Goal: Task Accomplishment & Management: Manage account settings

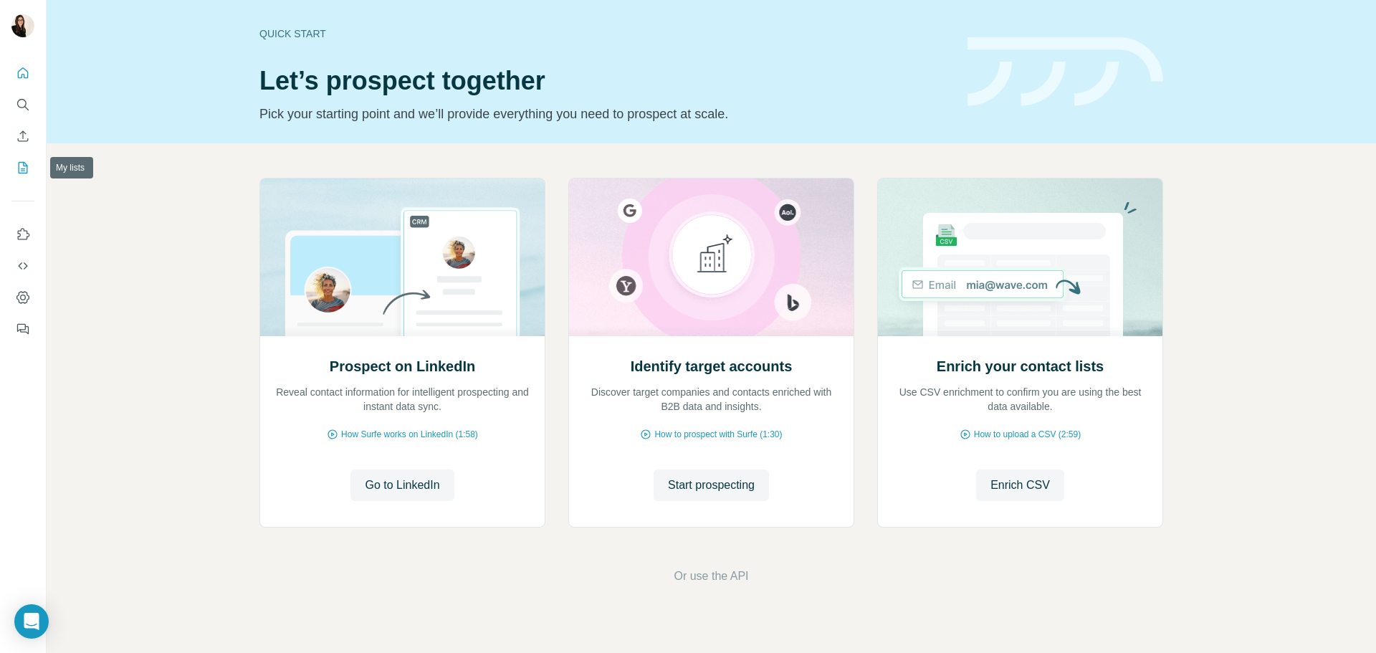
click at [20, 161] on icon "My lists" at bounding box center [23, 168] width 14 height 14
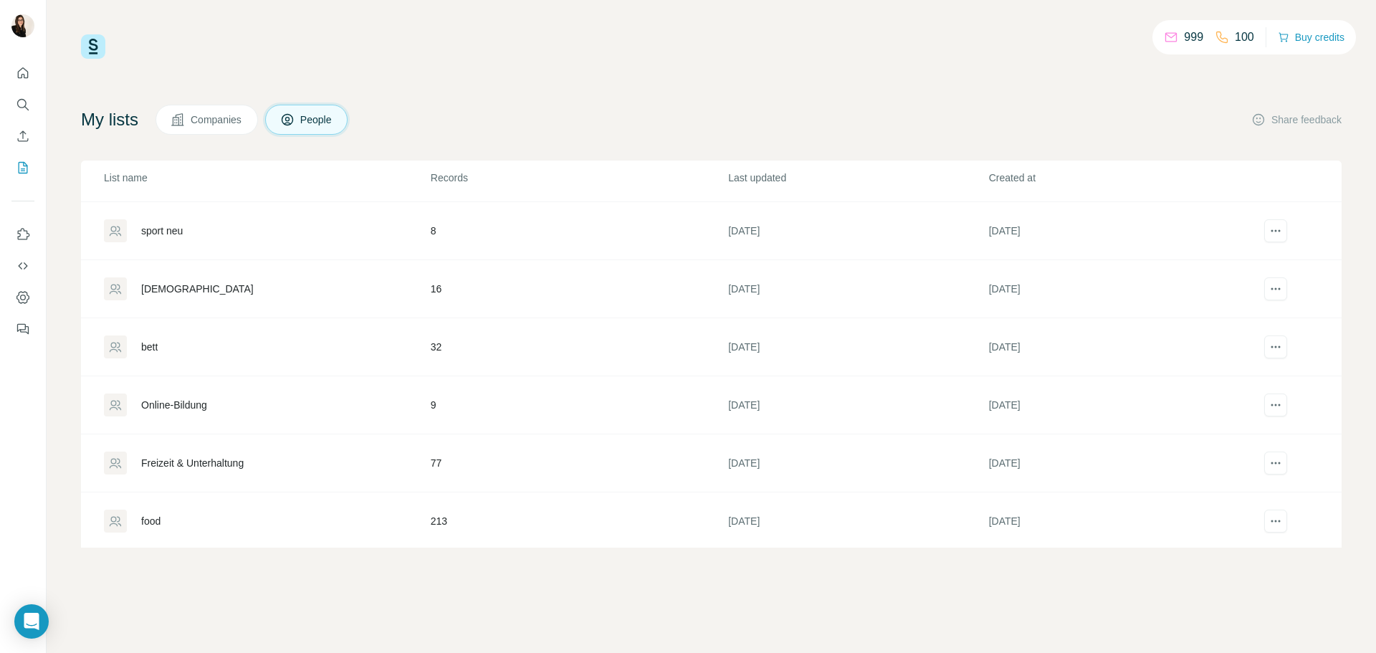
scroll to position [229, 0]
click at [304, 515] on div "food" at bounding box center [266, 518] width 325 height 23
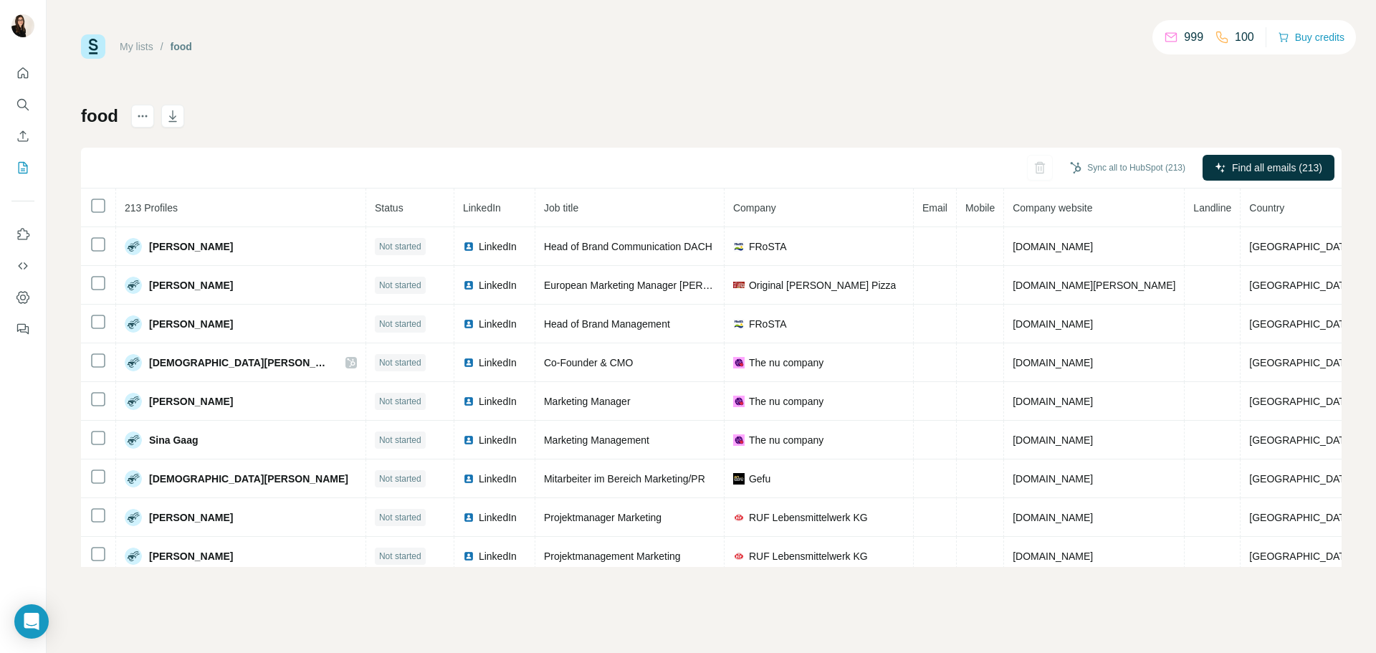
click at [808, 55] on div "My lists / food 999 100 Buy credits" at bounding box center [711, 46] width 1261 height 24
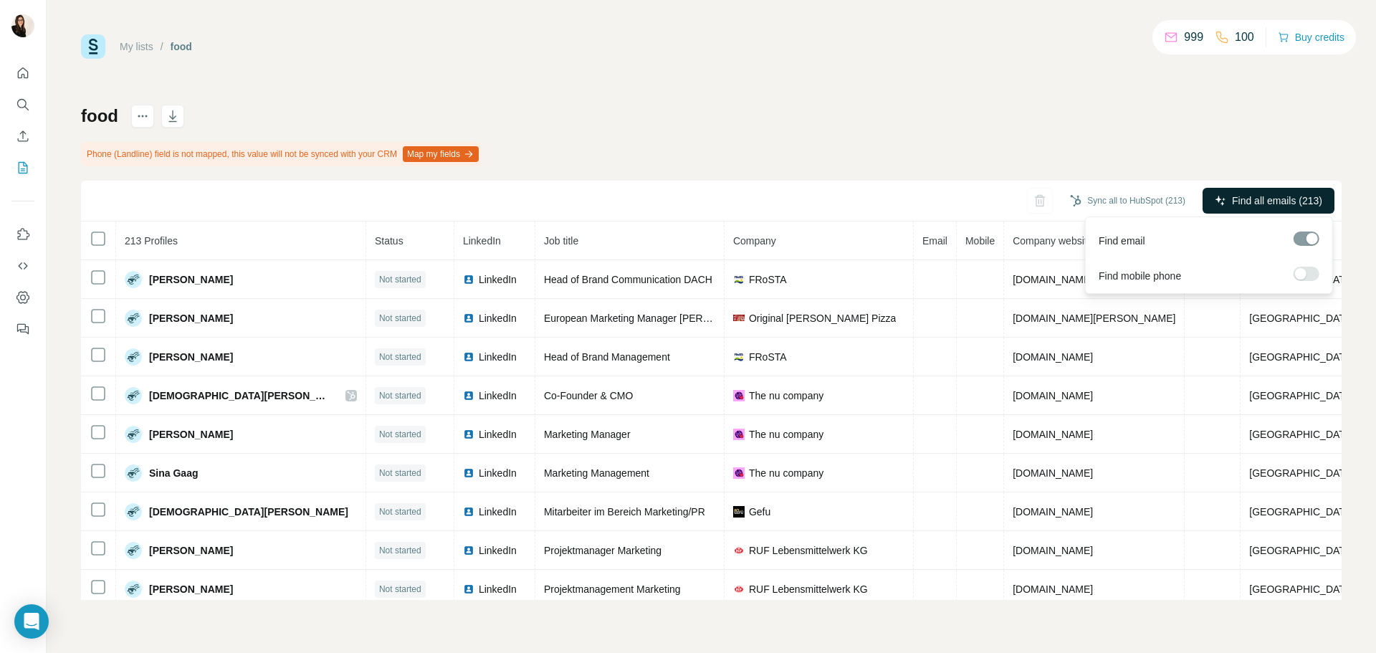
click at [1279, 207] on span "Find all emails (213)" at bounding box center [1277, 201] width 90 height 14
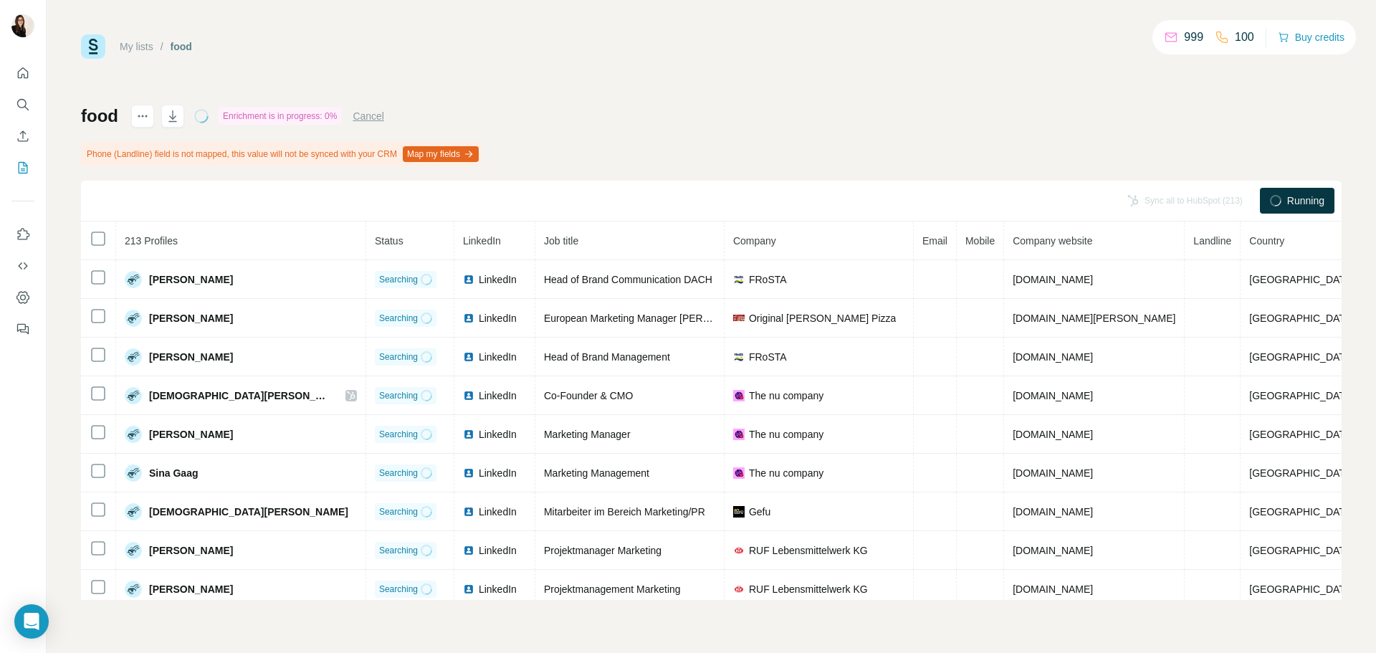
click at [975, 113] on div "food Enrichment is in progress: 0% Cancel Phone (Landline) field is not mapped,…" at bounding box center [711, 352] width 1261 height 495
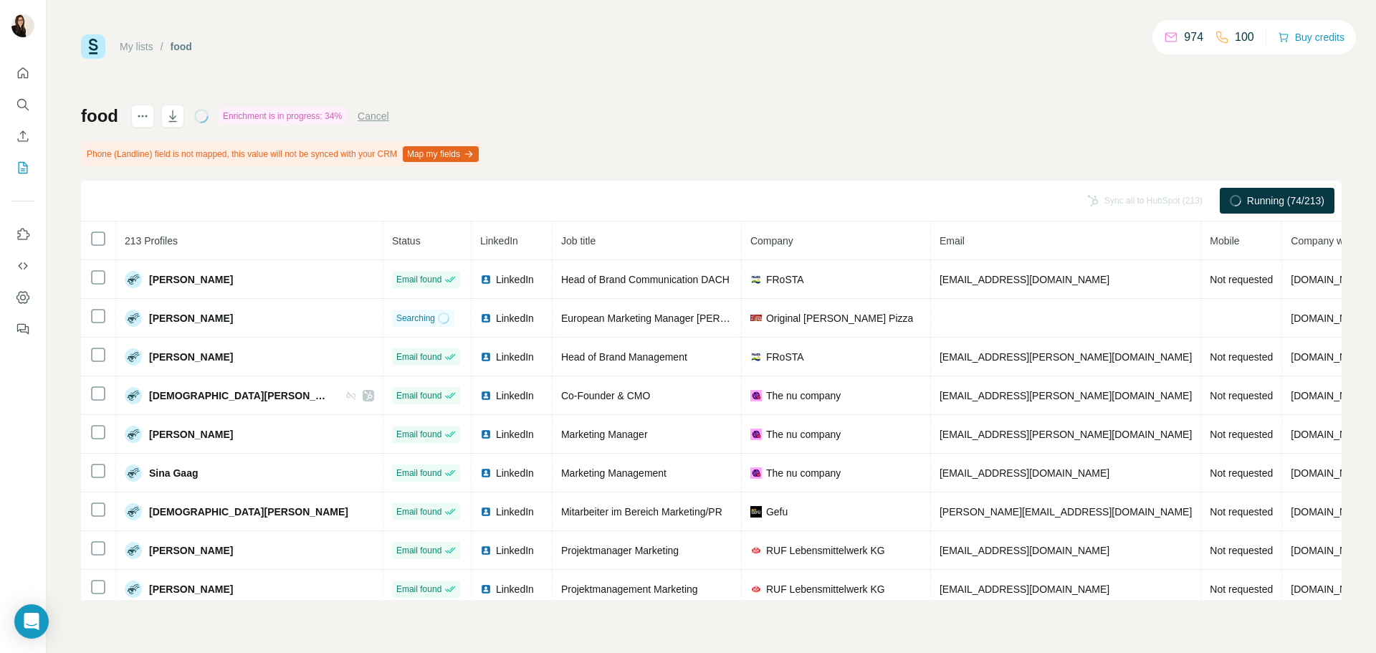
click at [707, 137] on div "food Enrichment is in progress: 34% Cancel Phone (Landline) field is not mapped…" at bounding box center [711, 352] width 1261 height 495
click at [218, 79] on div "My lists / food 974 100 Buy credits food Enrichment is in progress: 34% Cancel …" at bounding box center [711, 317] width 1261 height 566
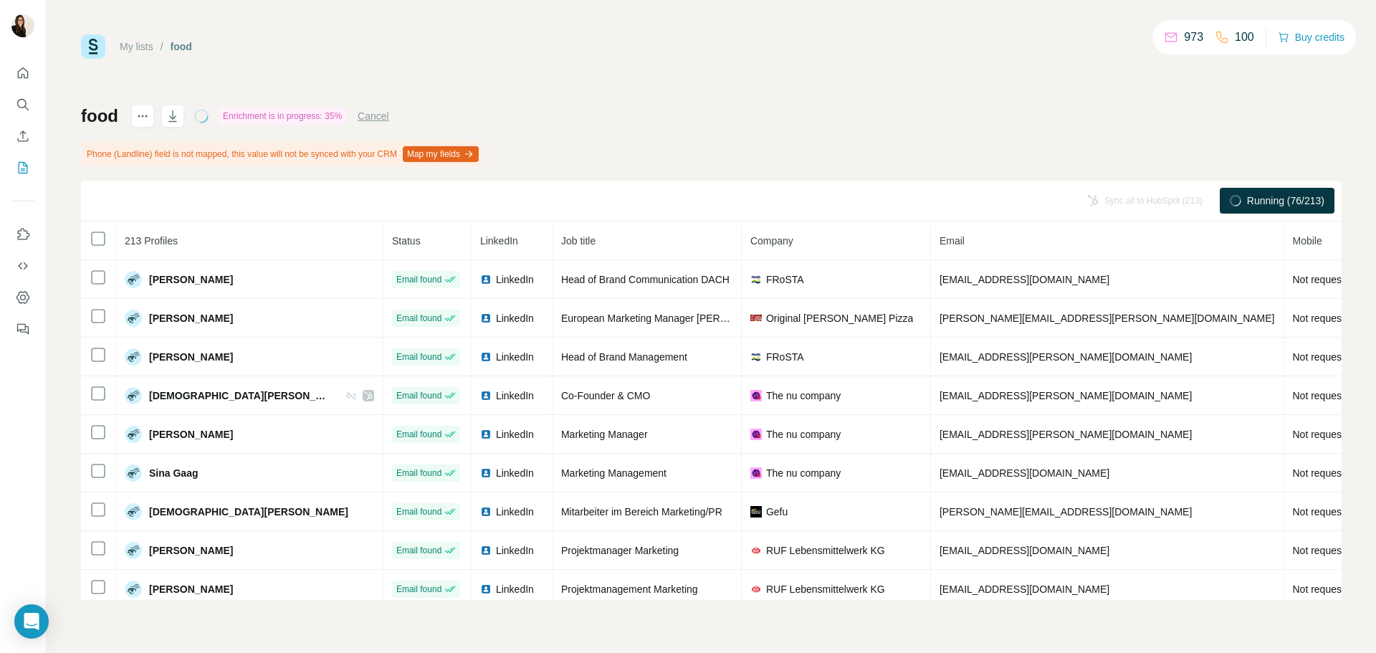
click at [173, 87] on div "My lists / food 973 100 Buy credits food Enrichment is in progress: 35% Cancel …" at bounding box center [711, 317] width 1261 height 566
click at [310, 52] on div "My lists / food 902 100 Buy credits" at bounding box center [711, 46] width 1261 height 24
click at [173, 115] on icon "button" at bounding box center [172, 115] width 8 height 11
click at [550, 75] on div "My lists / food 854 100 Buy credits food Enrichment is done Phone (Landline) fi…" at bounding box center [711, 317] width 1261 height 566
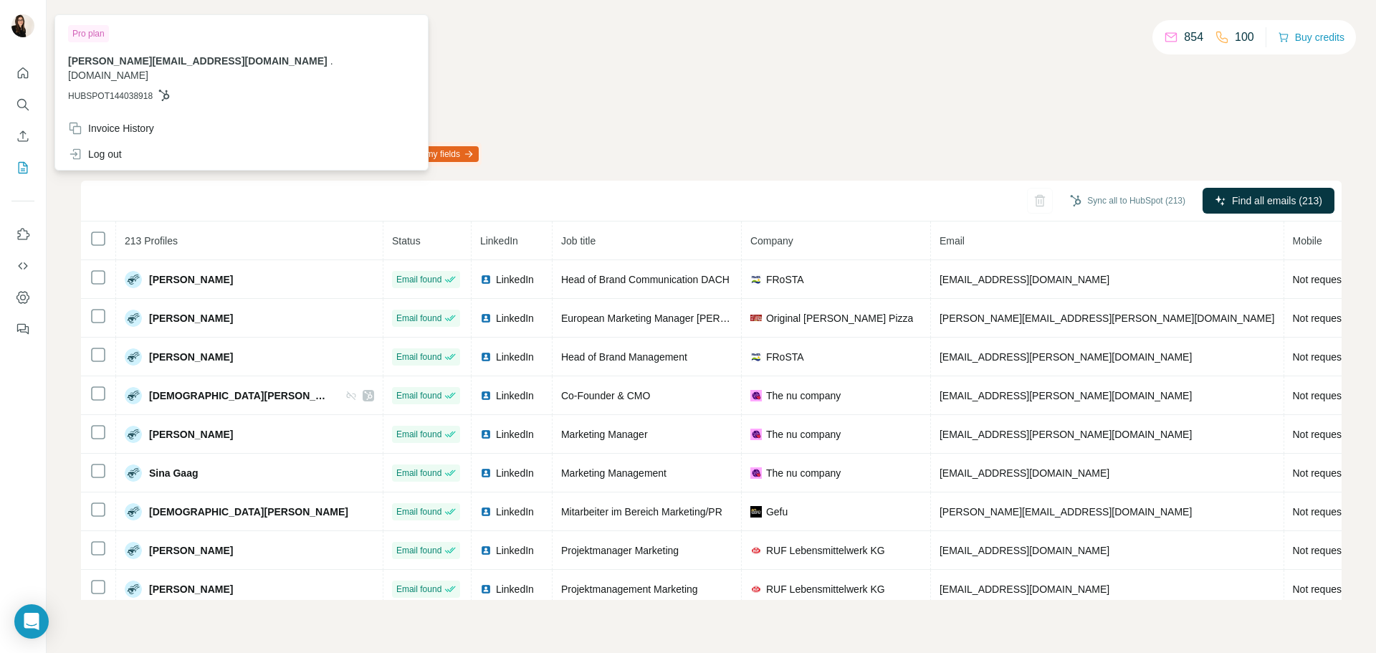
click at [332, 39] on div "My lists / food 854 100 Buy credits" at bounding box center [711, 46] width 1261 height 24
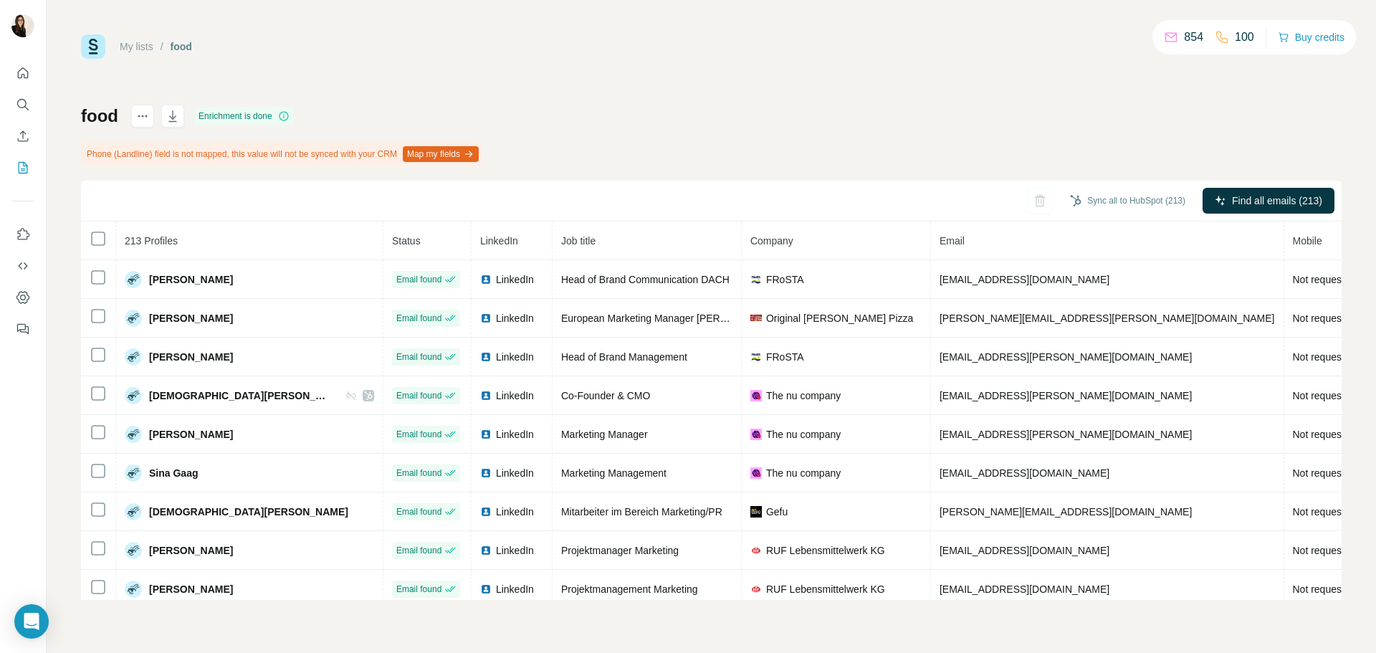
click at [129, 52] on link "My lists" at bounding box center [137, 46] width 34 height 11
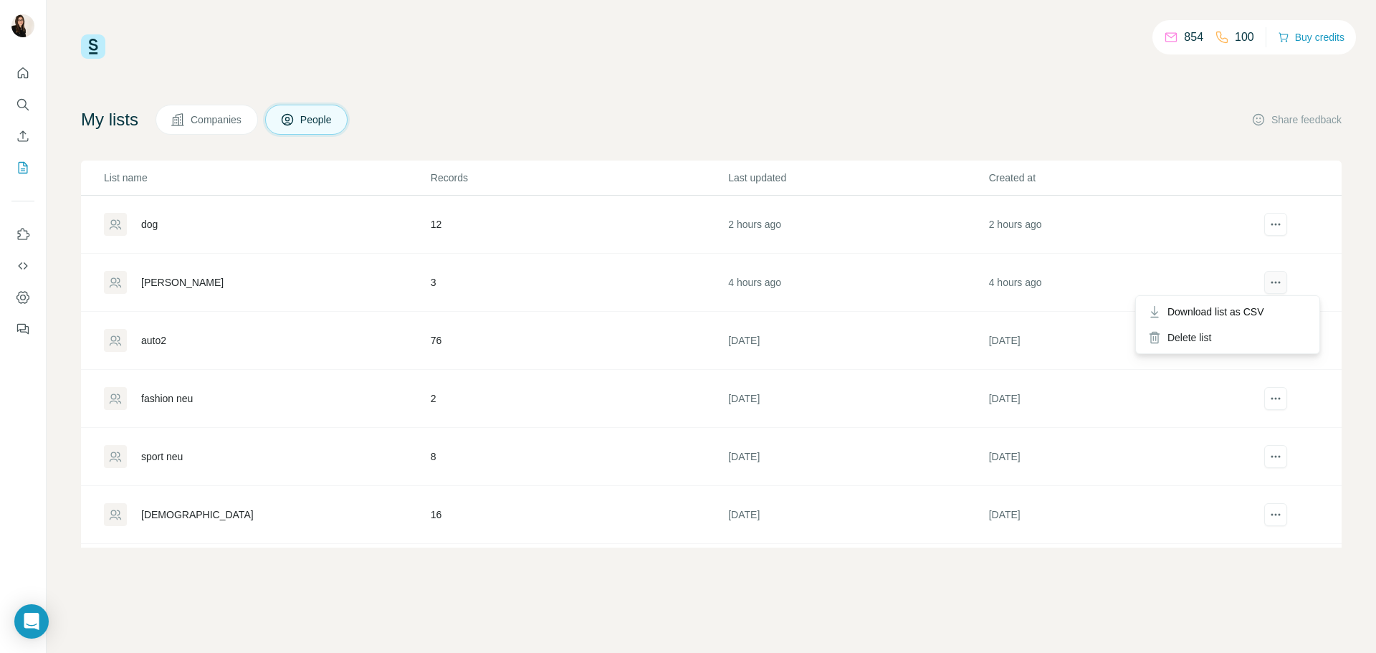
click at [1269, 287] on icon "actions" at bounding box center [1276, 282] width 14 height 14
click at [1228, 333] on div "Delete list" at bounding box center [1228, 338] width 178 height 26
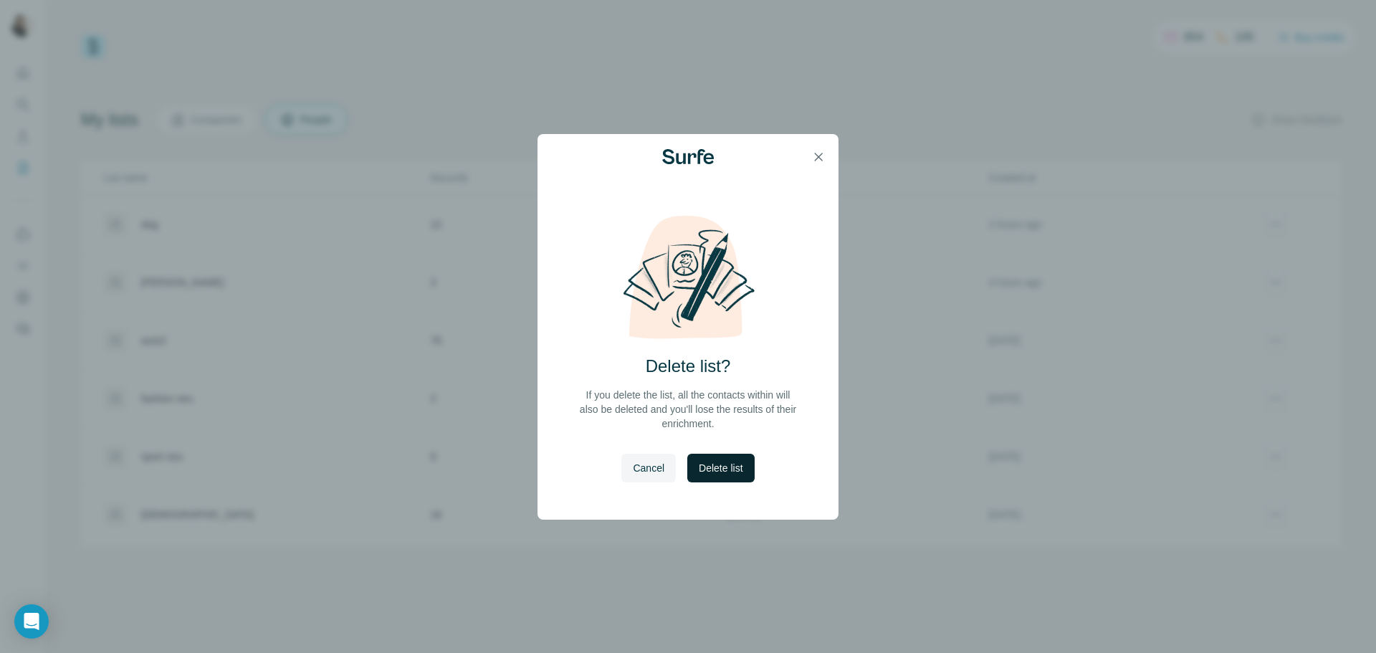
click at [728, 480] on button "Delete list" at bounding box center [720, 468] width 67 height 29
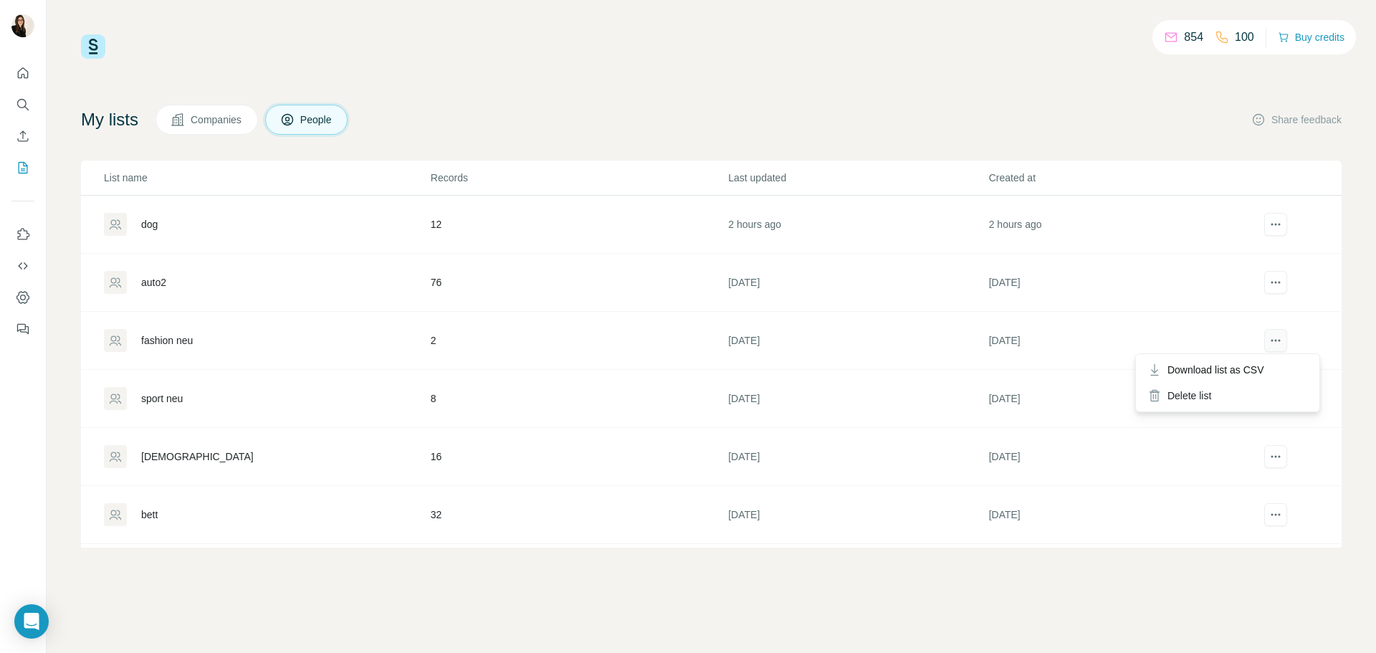
click at [1264, 335] on button "actions" at bounding box center [1275, 340] width 23 height 23
click at [1213, 400] on div "Delete list" at bounding box center [1228, 396] width 178 height 26
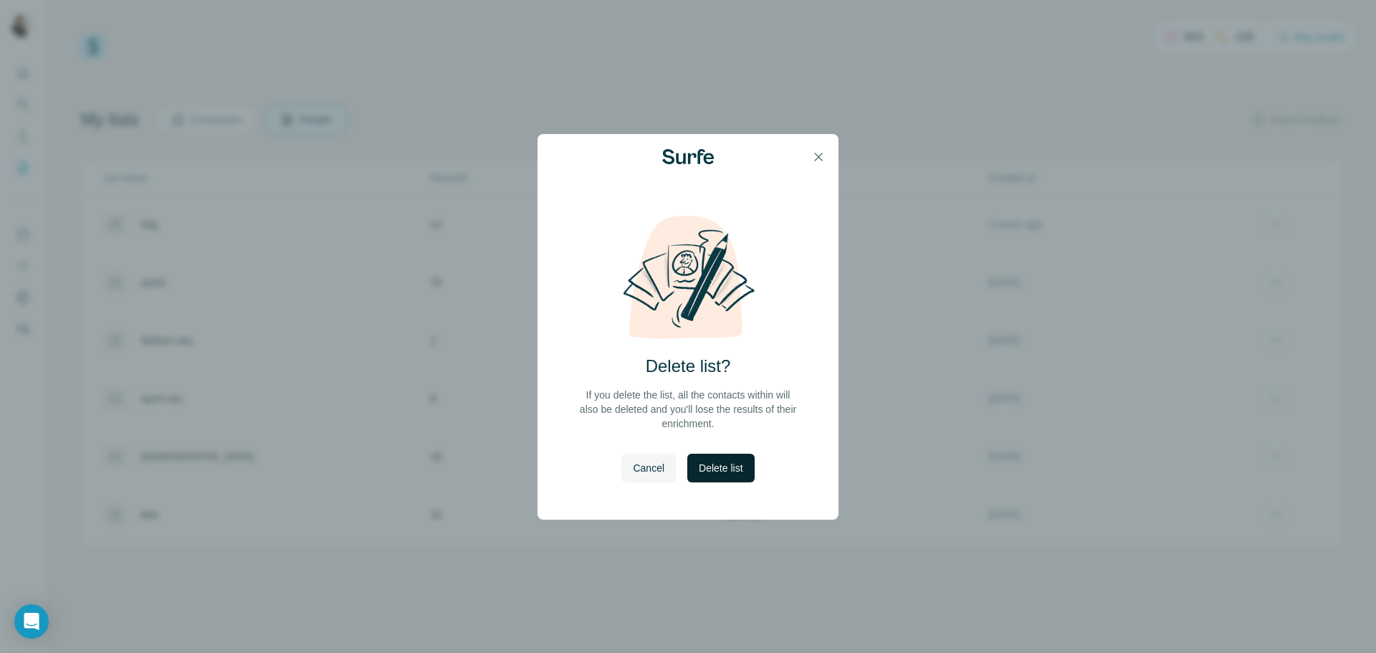
click at [711, 474] on span "Delete list" at bounding box center [721, 468] width 44 height 14
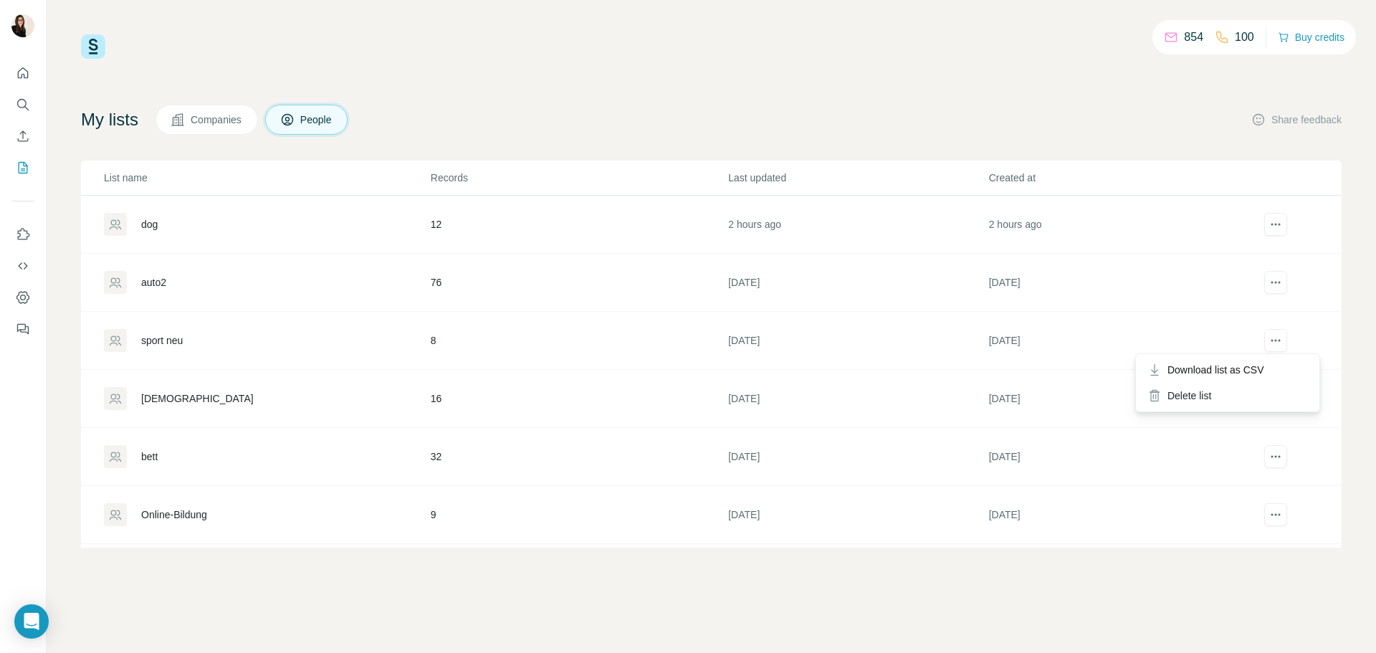
click at [1249, 340] on div at bounding box center [1275, 340] width 52 height 23
click at [700, 96] on div "854 100 Buy credits My lists Companies People Share feedback List name Records …" at bounding box center [711, 290] width 1261 height 513
click at [1271, 332] on button "actions" at bounding box center [1275, 340] width 23 height 23
click at [1231, 393] on div "Delete list" at bounding box center [1228, 396] width 178 height 26
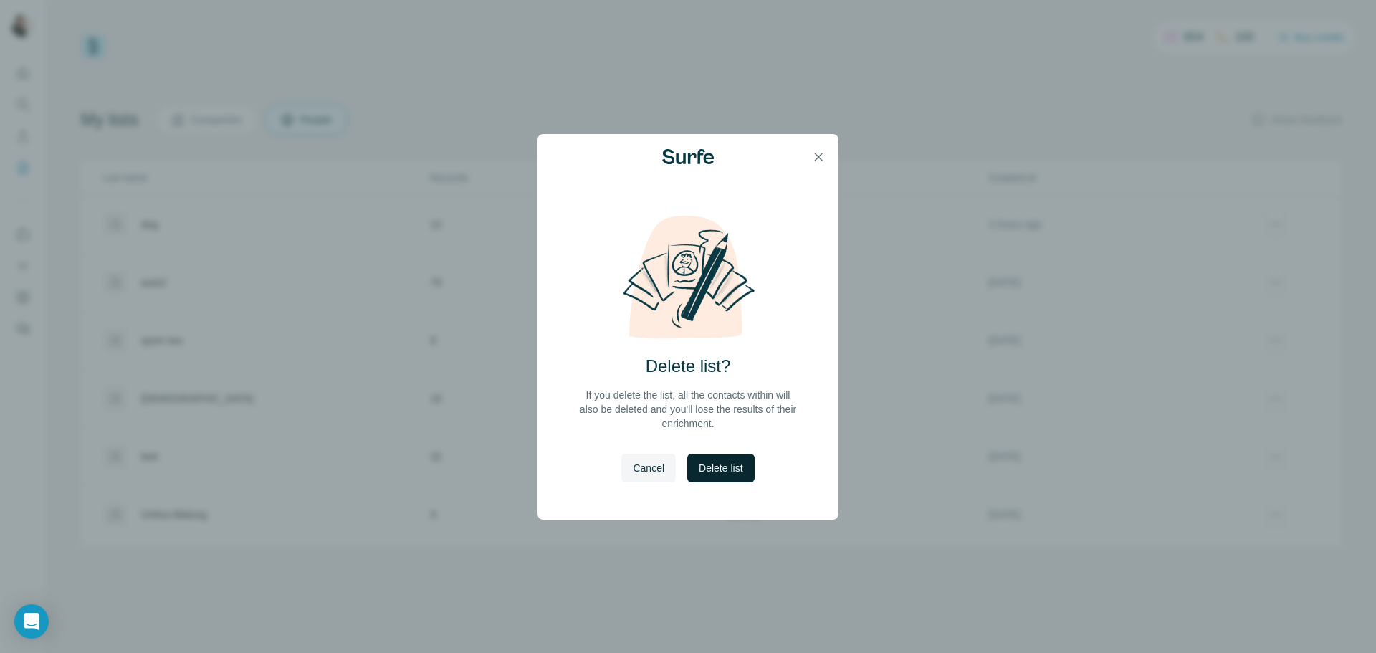
click at [712, 478] on button "Delete list" at bounding box center [720, 468] width 67 height 29
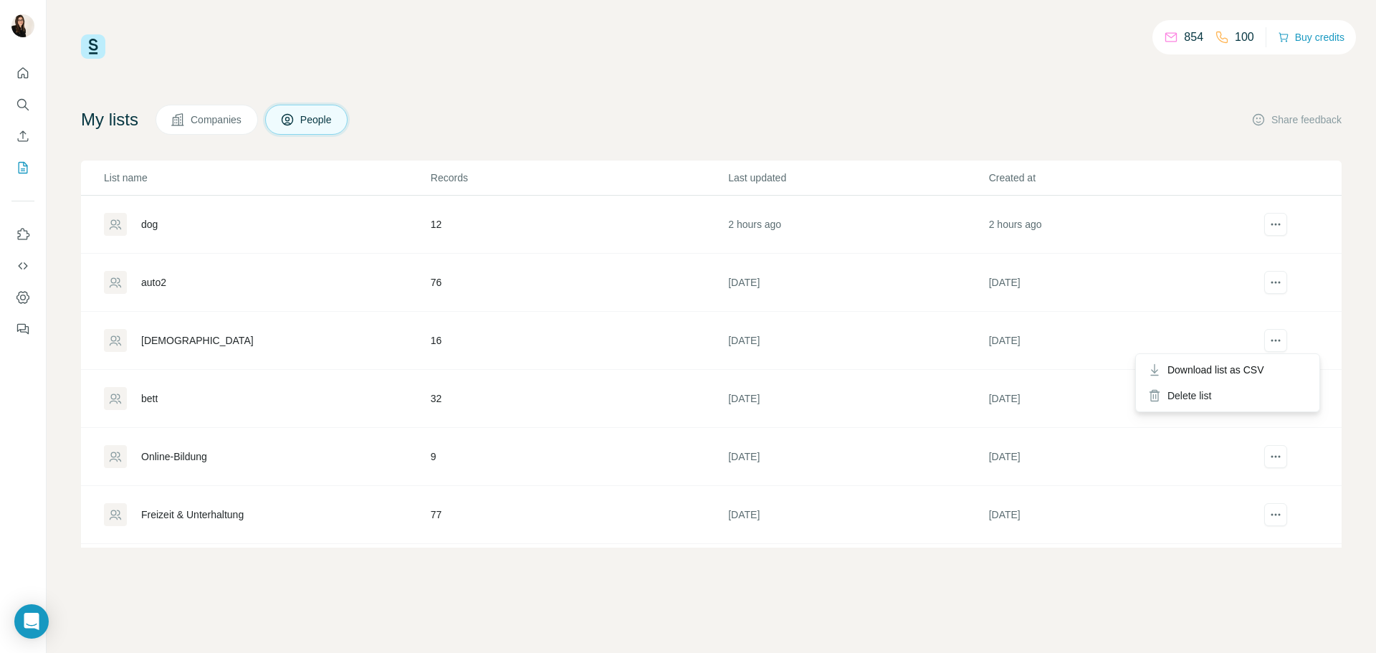
click at [1249, 343] on div at bounding box center [1275, 340] width 52 height 23
click at [1212, 396] on div "Delete list" at bounding box center [1228, 396] width 178 height 26
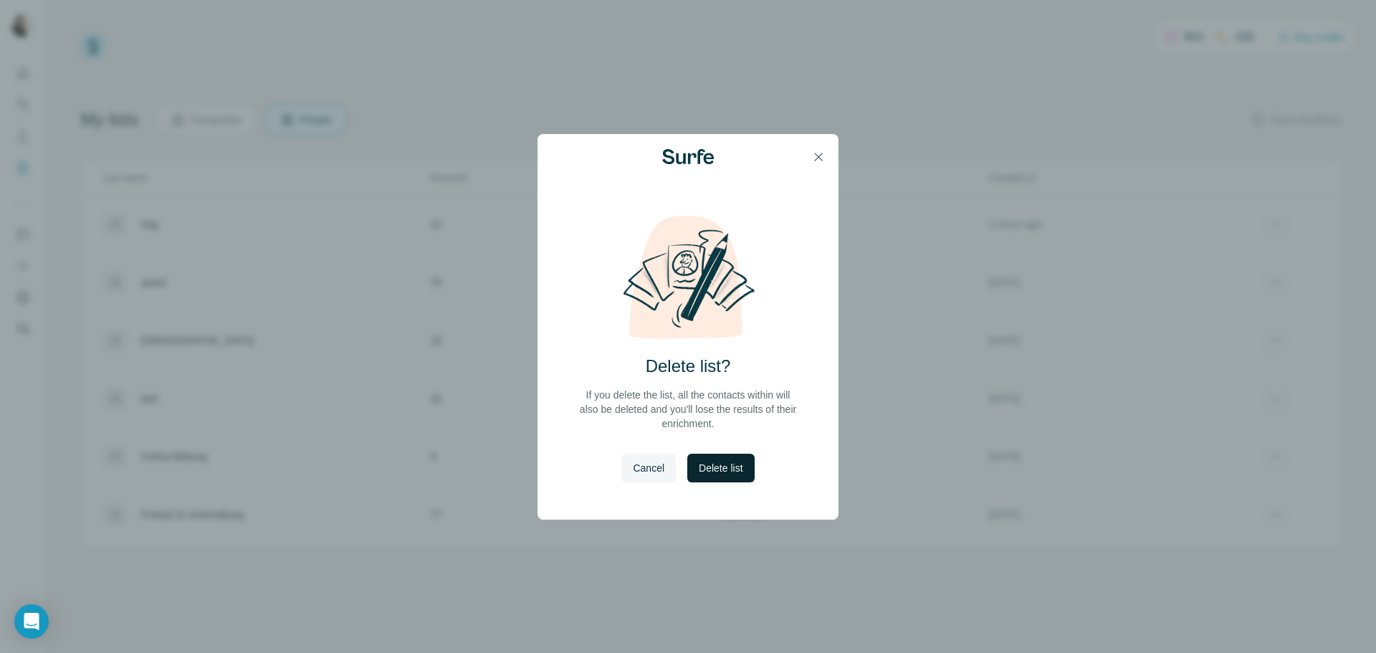
click at [727, 474] on span "Delete list" at bounding box center [721, 468] width 44 height 14
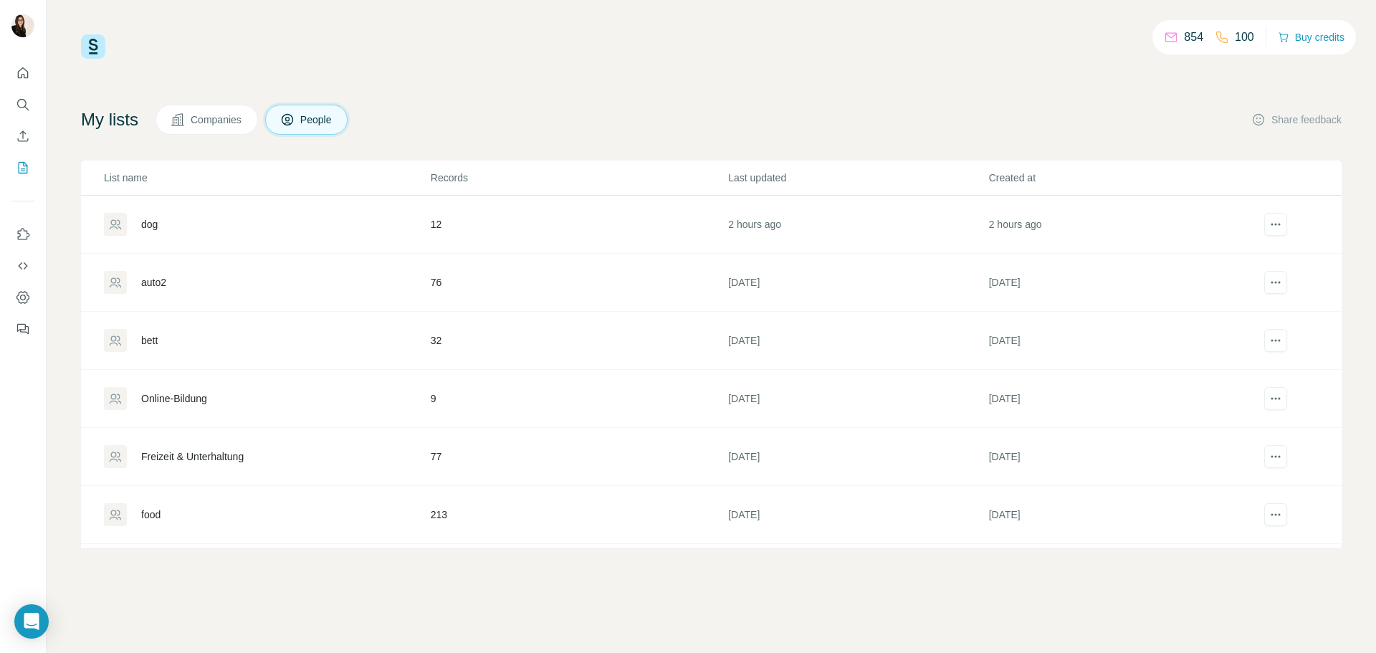
click at [988, 304] on td "[DATE]" at bounding box center [1118, 283] width 260 height 58
click at [1264, 277] on button "actions" at bounding box center [1275, 282] width 23 height 23
click at [1222, 330] on div "Delete list" at bounding box center [1228, 338] width 178 height 26
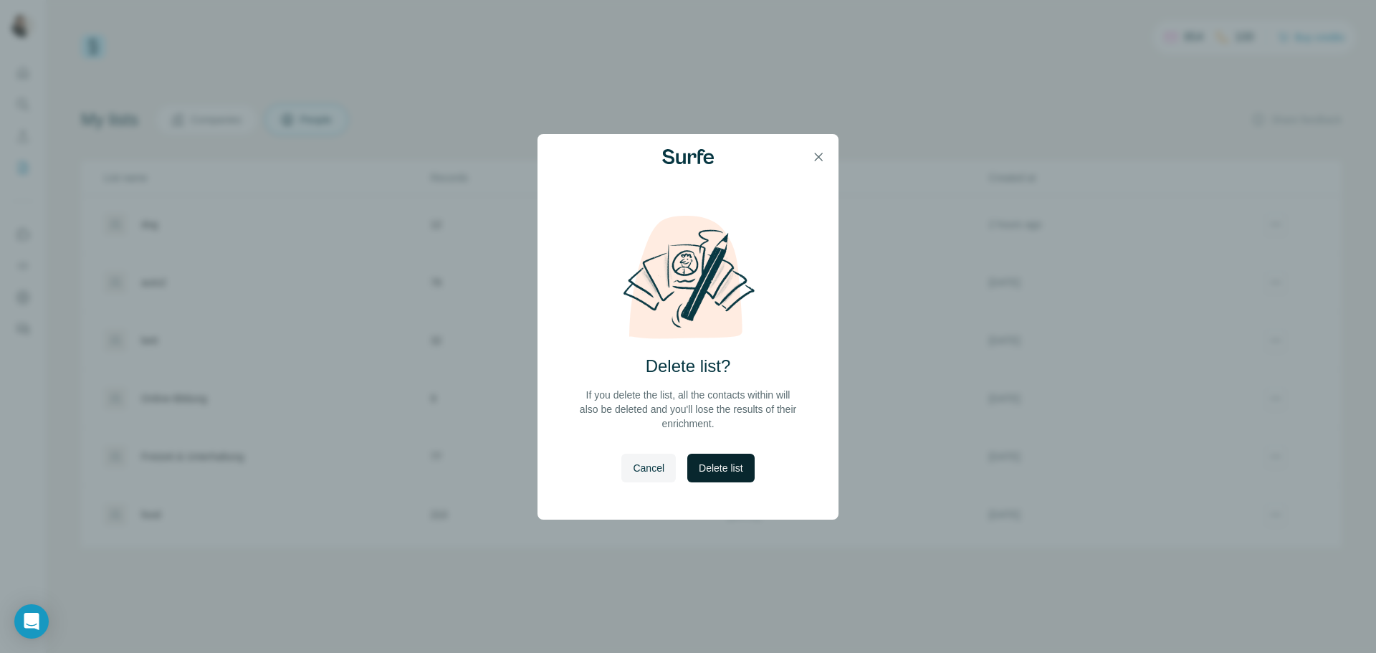
click at [751, 463] on button "Delete list" at bounding box center [720, 468] width 67 height 29
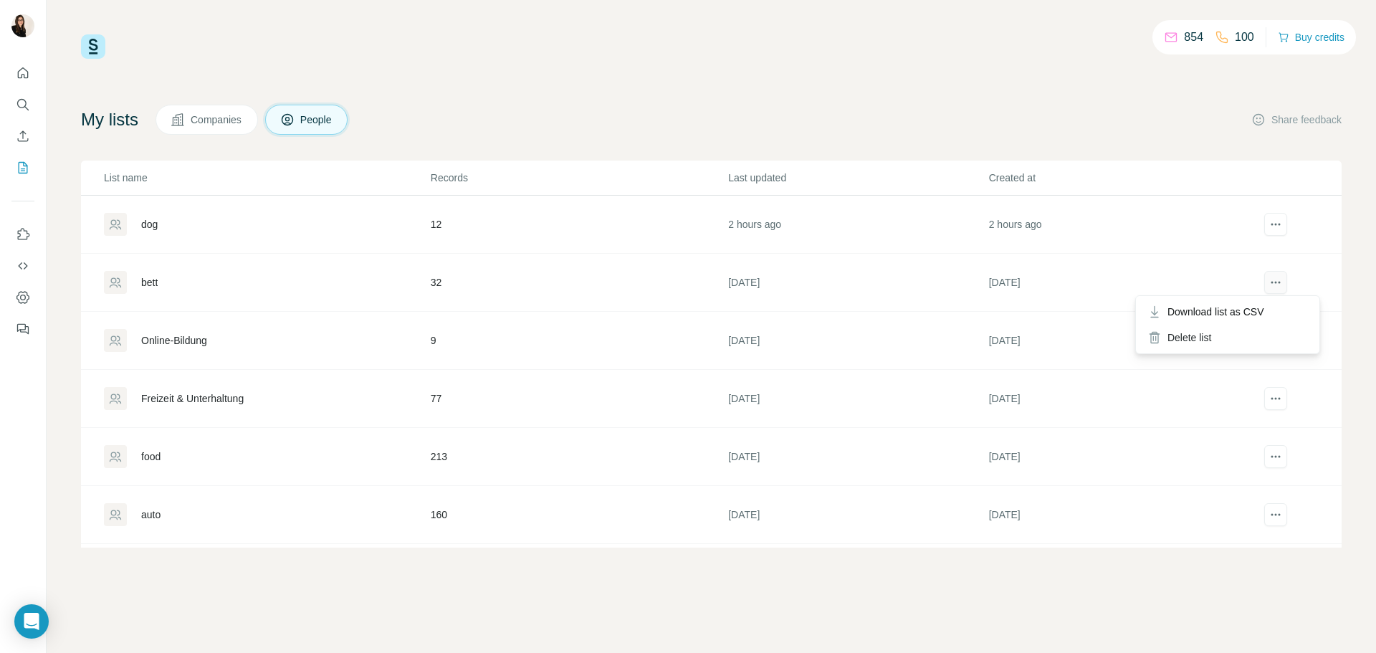
click at [1264, 282] on button "actions" at bounding box center [1275, 282] width 23 height 23
click at [1204, 330] on div "Delete list" at bounding box center [1228, 338] width 178 height 26
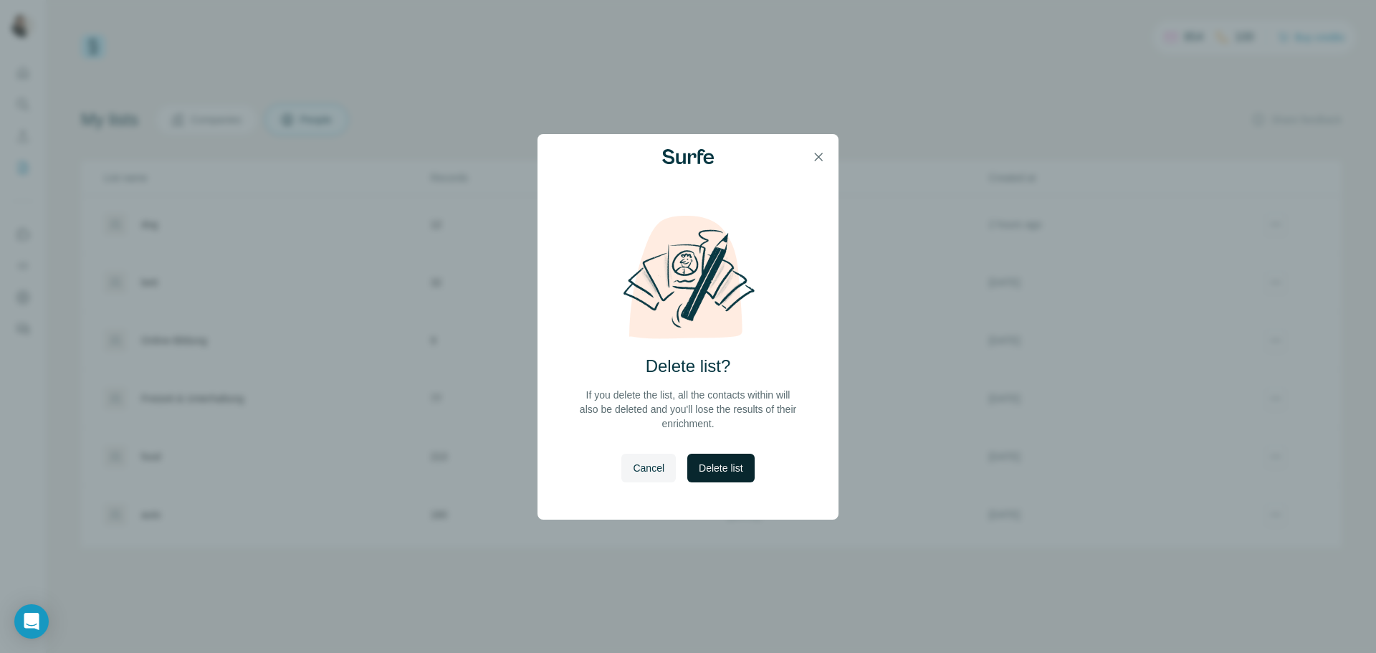
click at [746, 464] on button "Delete list" at bounding box center [720, 468] width 67 height 29
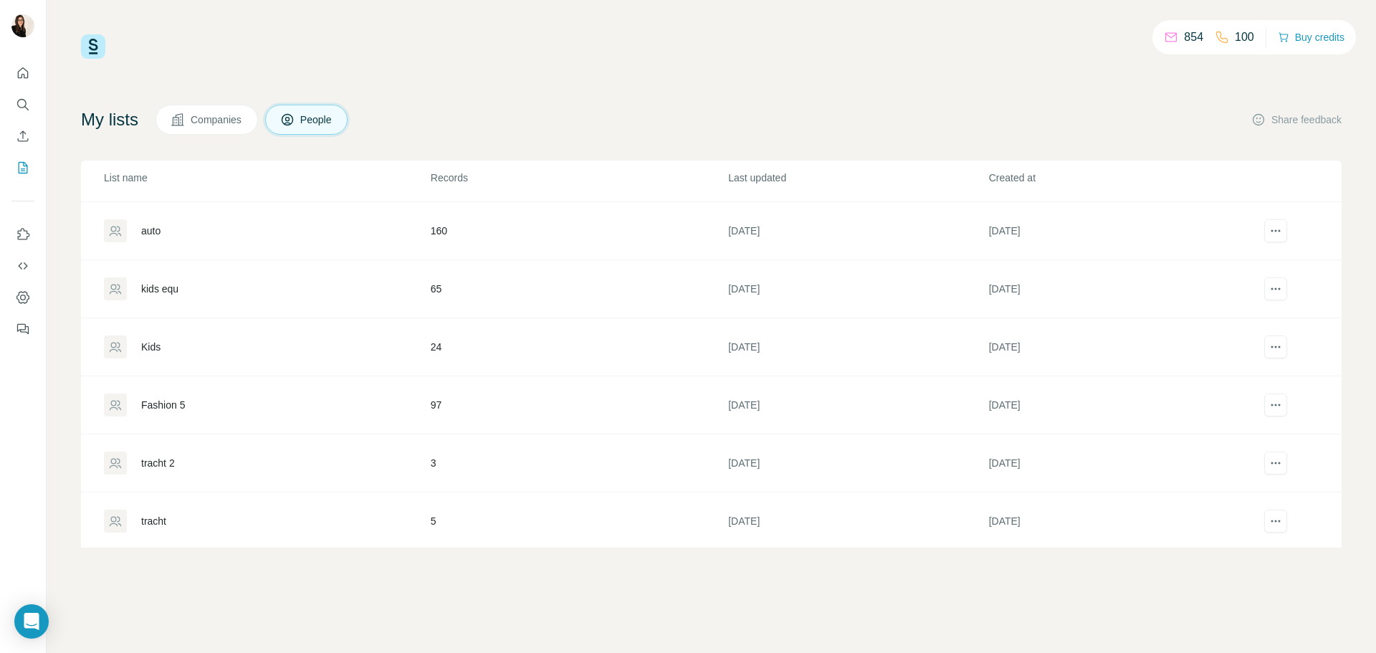
scroll to position [229, 0]
click at [1269, 459] on icon "actions" at bounding box center [1276, 460] width 14 height 14
click at [1206, 510] on div "Delete list" at bounding box center [1228, 515] width 178 height 26
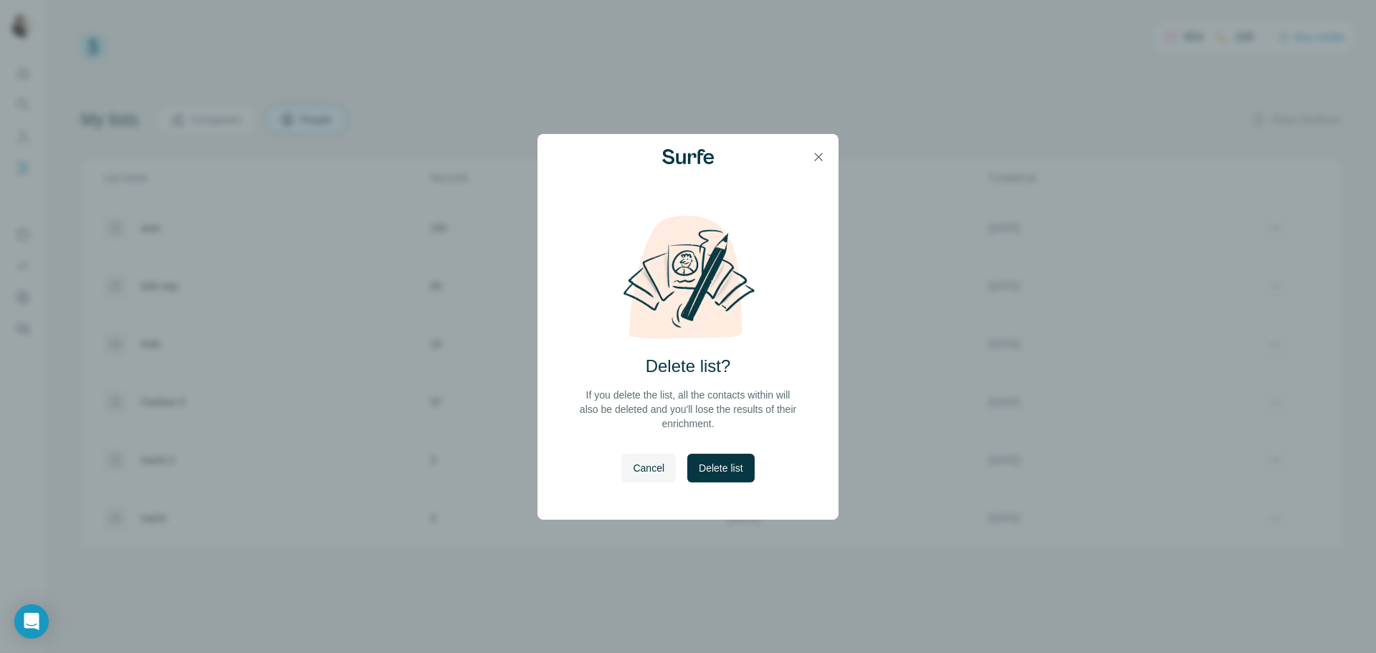
click at [758, 453] on div "Delete list? If you delete the list, all the contacts within will also be delet…" at bounding box center [688, 366] width 301 height 305
click at [749, 464] on button "Delete list" at bounding box center [720, 468] width 67 height 29
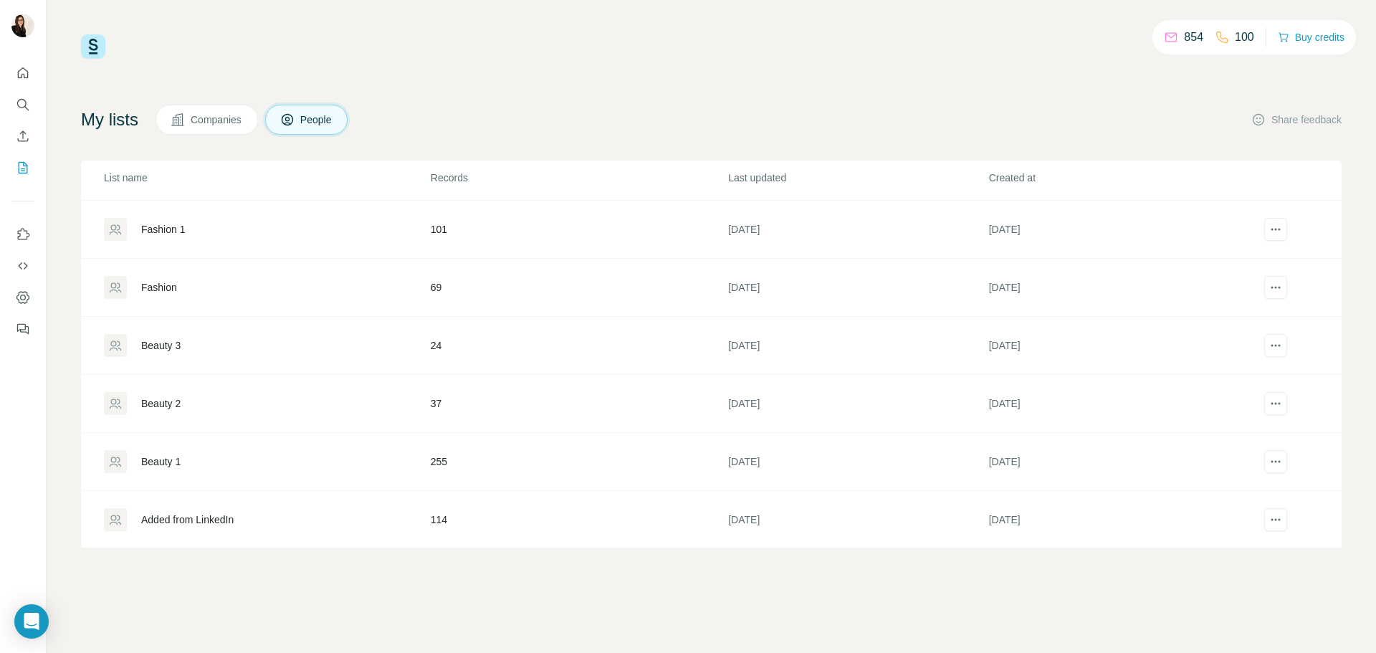
scroll to position [809, 0]
click at [1269, 523] on icon "actions" at bounding box center [1276, 518] width 14 height 14
click at [1269, 520] on icon "actions" at bounding box center [1276, 518] width 14 height 14
click at [1193, 513] on div "Delete list" at bounding box center [1228, 515] width 178 height 26
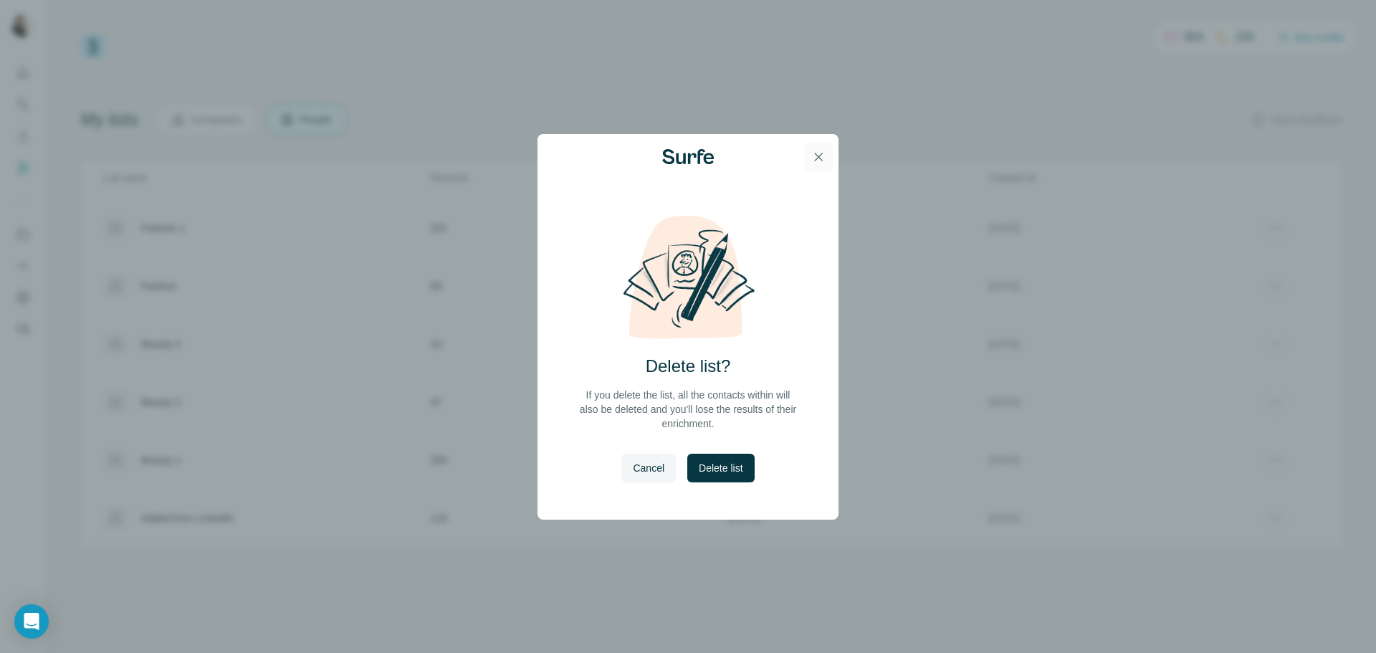
click at [809, 166] on button "button" at bounding box center [818, 157] width 29 height 29
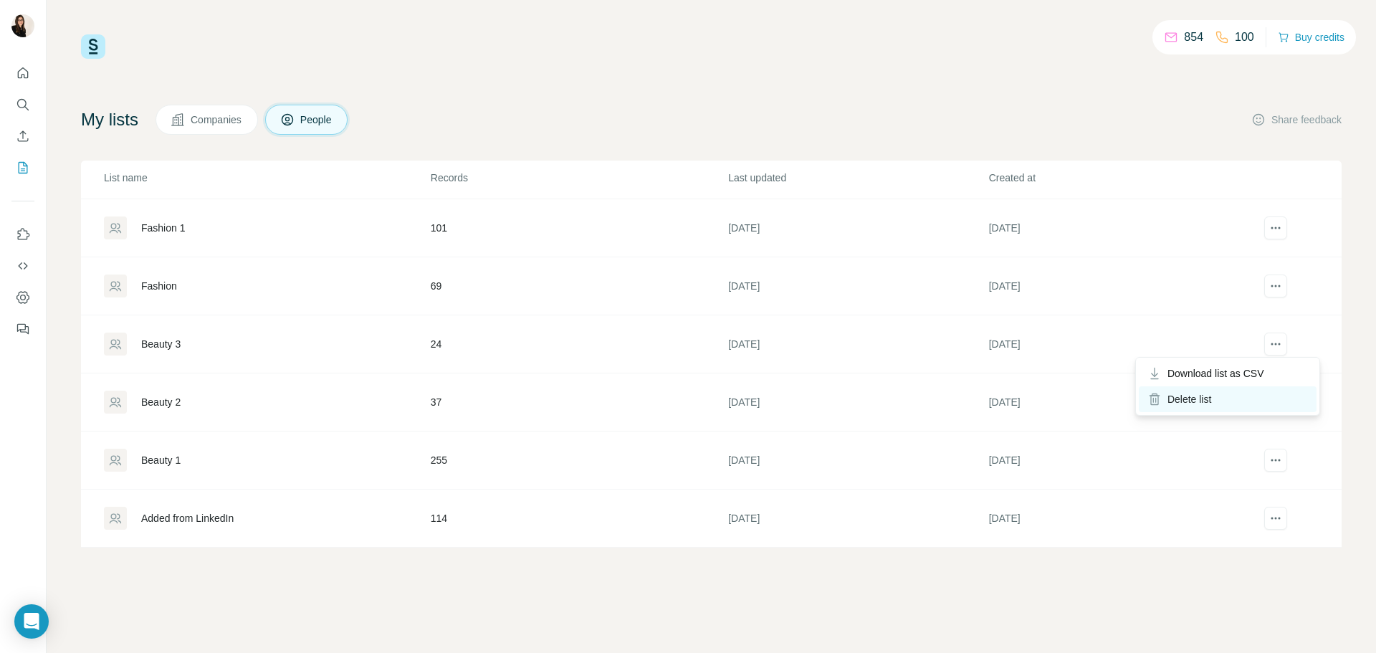
click at [1222, 401] on div "Delete list" at bounding box center [1228, 399] width 178 height 26
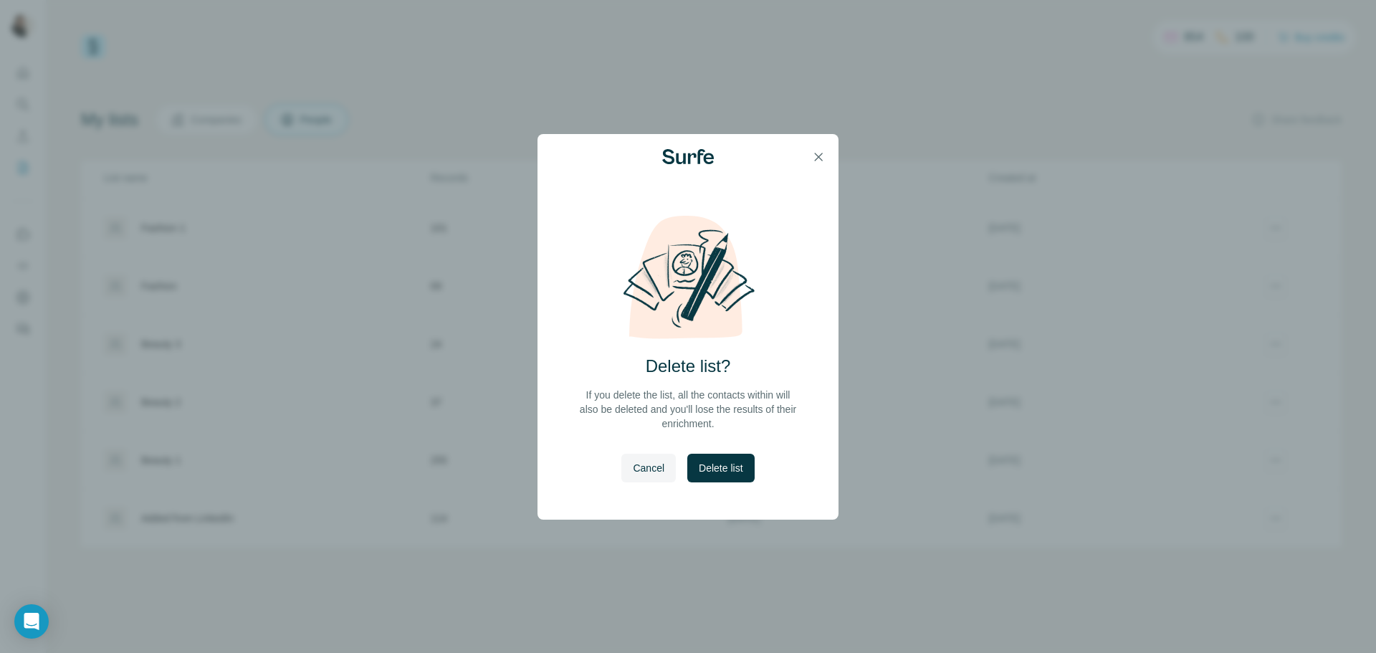
click at [765, 464] on div "Delete list? If you delete the list, all the contacts within will also be delet…" at bounding box center [688, 366] width 301 height 305
click at [768, 461] on div "Delete list? If you delete the list, all the contacts within will also be delet…" at bounding box center [688, 366] width 301 height 305
click at [749, 464] on button "Delete list" at bounding box center [720, 468] width 67 height 29
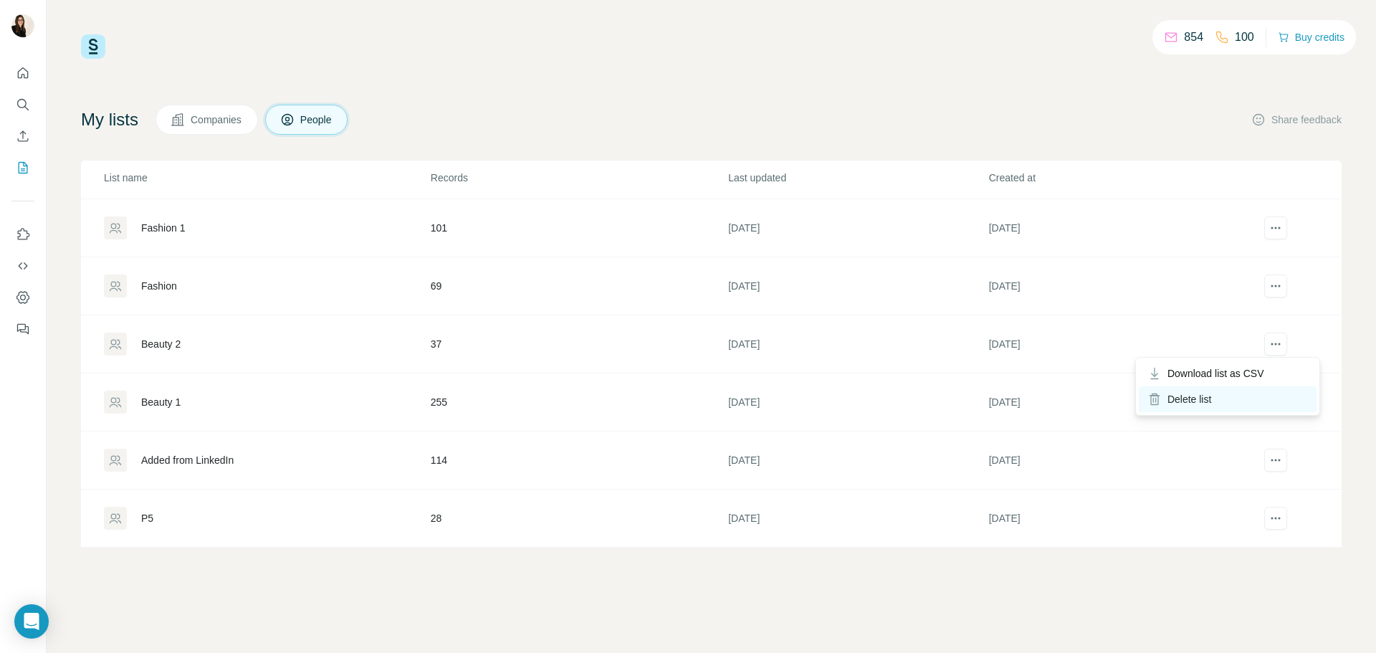
click at [1187, 402] on div "Delete list" at bounding box center [1228, 399] width 178 height 26
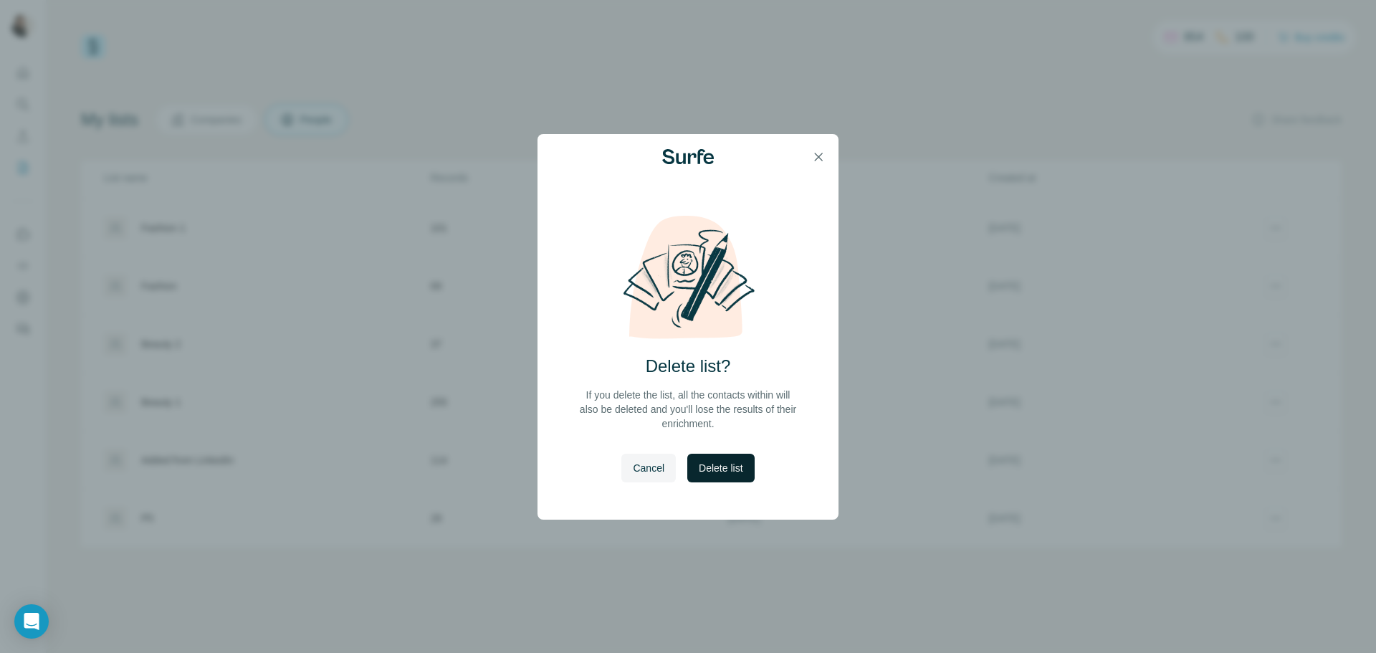
click at [727, 471] on span "Delete list" at bounding box center [721, 468] width 44 height 14
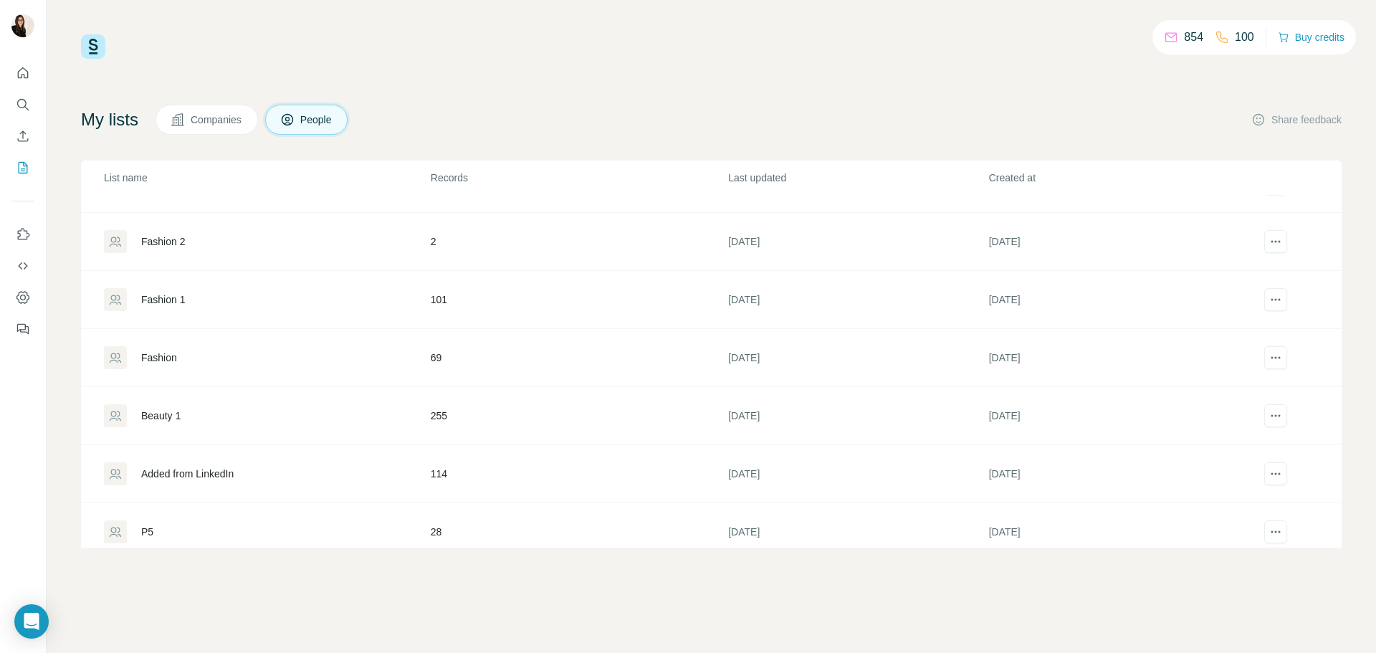
scroll to position [666, 0]
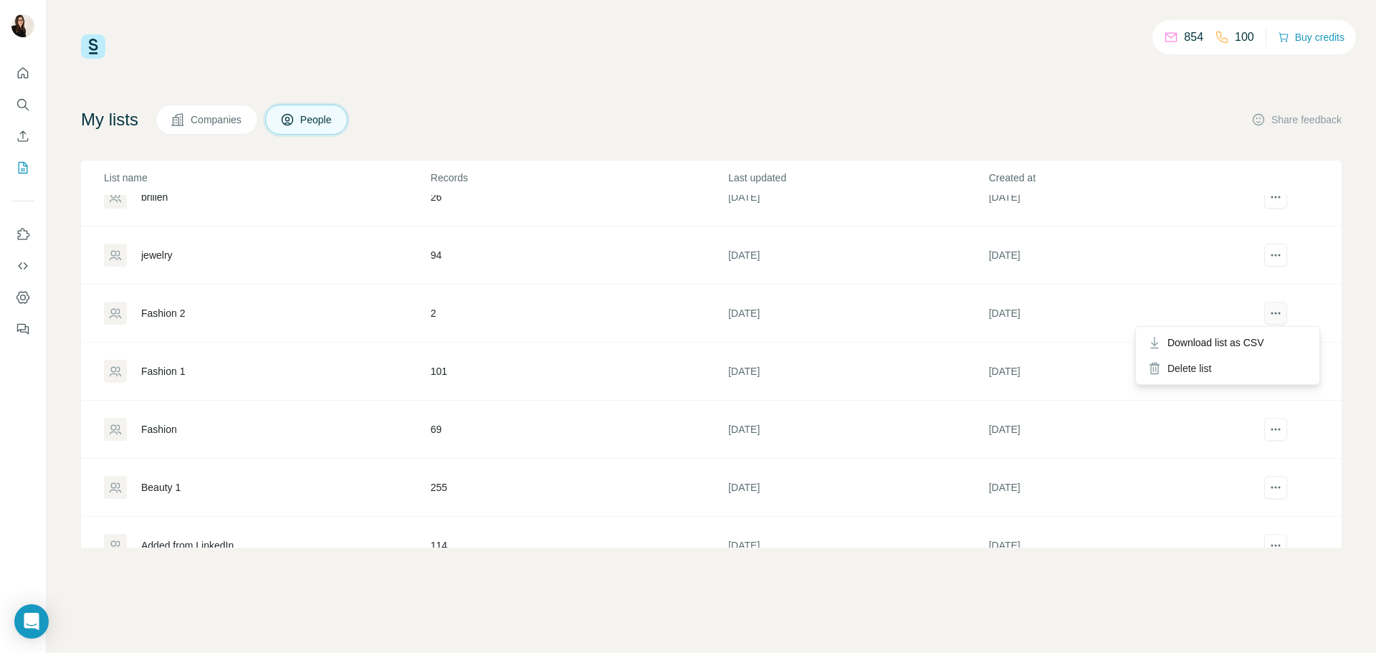
click at [1264, 316] on button "actions" at bounding box center [1275, 313] width 23 height 23
click at [1180, 368] on div "Delete list" at bounding box center [1228, 369] width 178 height 26
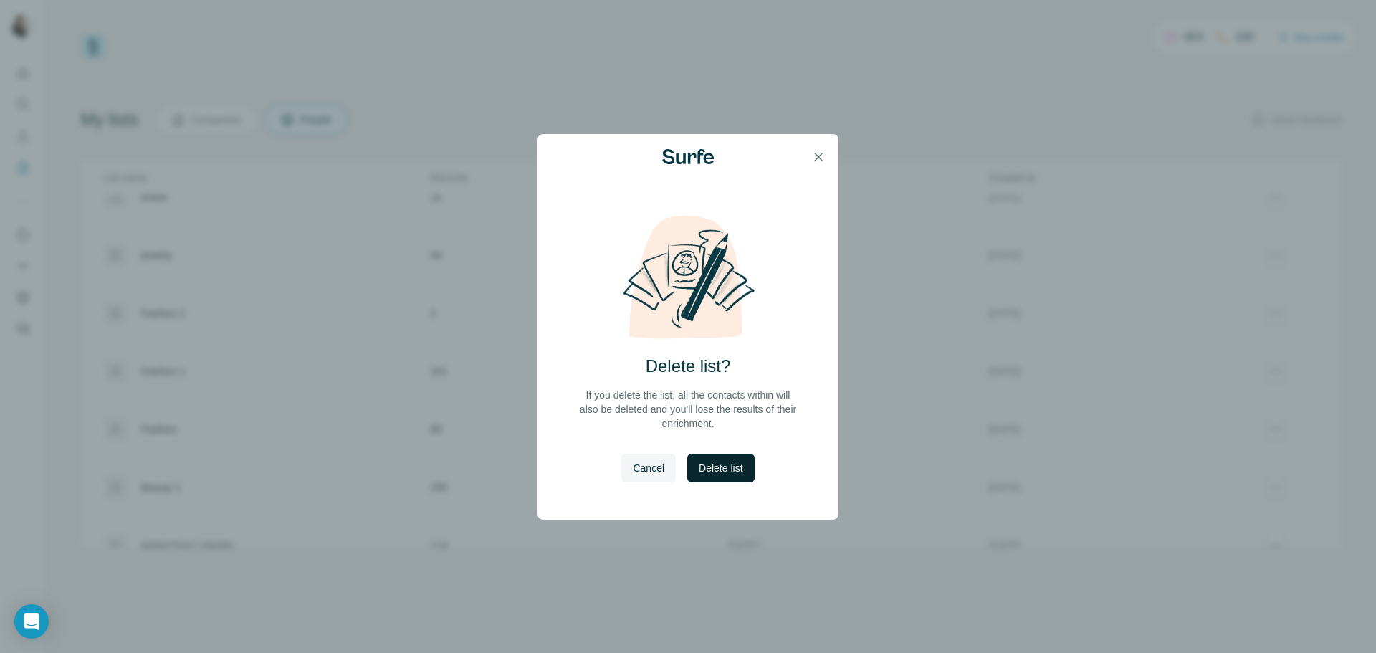
click at [717, 462] on span "Delete list" at bounding box center [721, 468] width 44 height 14
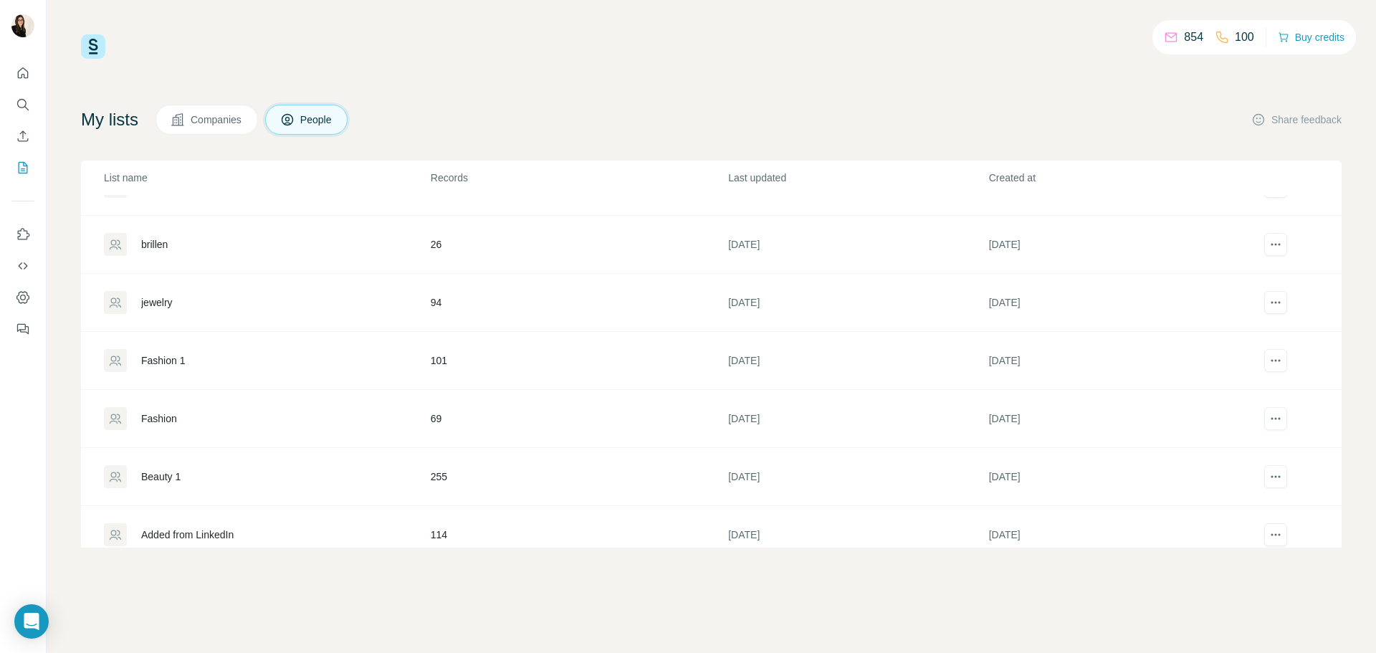
scroll to position [594, 0]
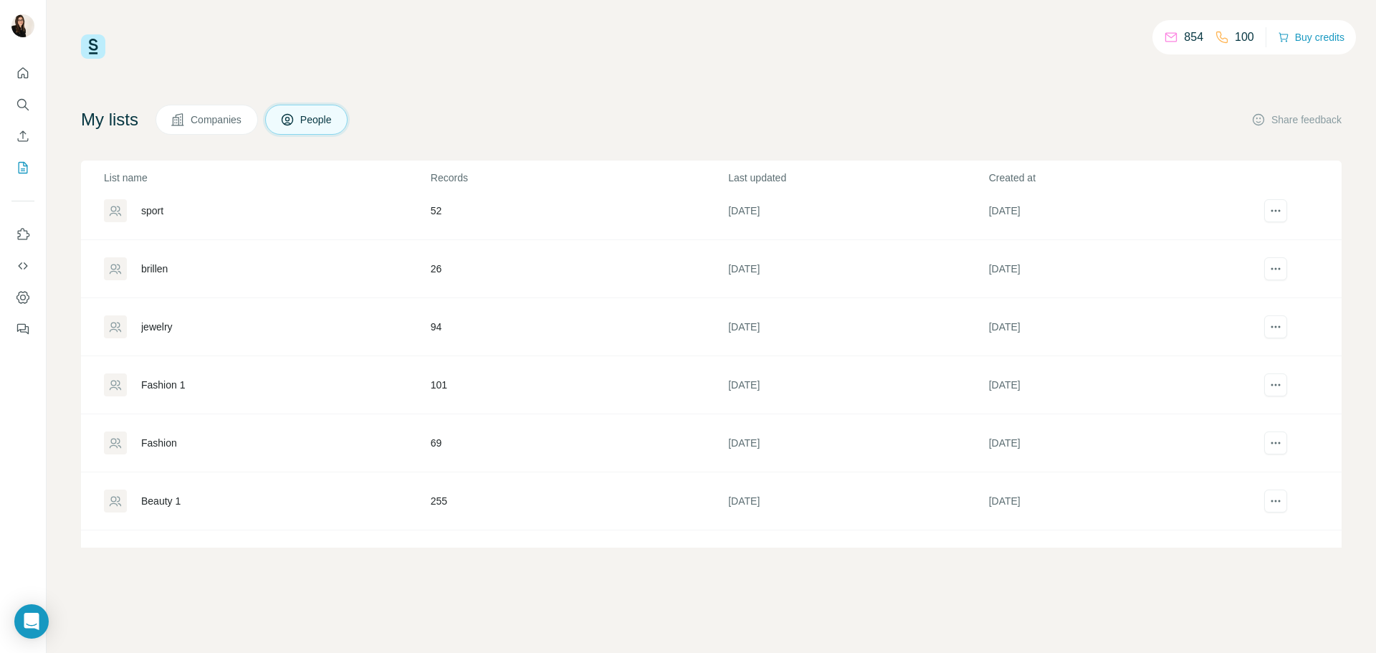
click at [1256, 257] on td at bounding box center [1295, 269] width 93 height 58
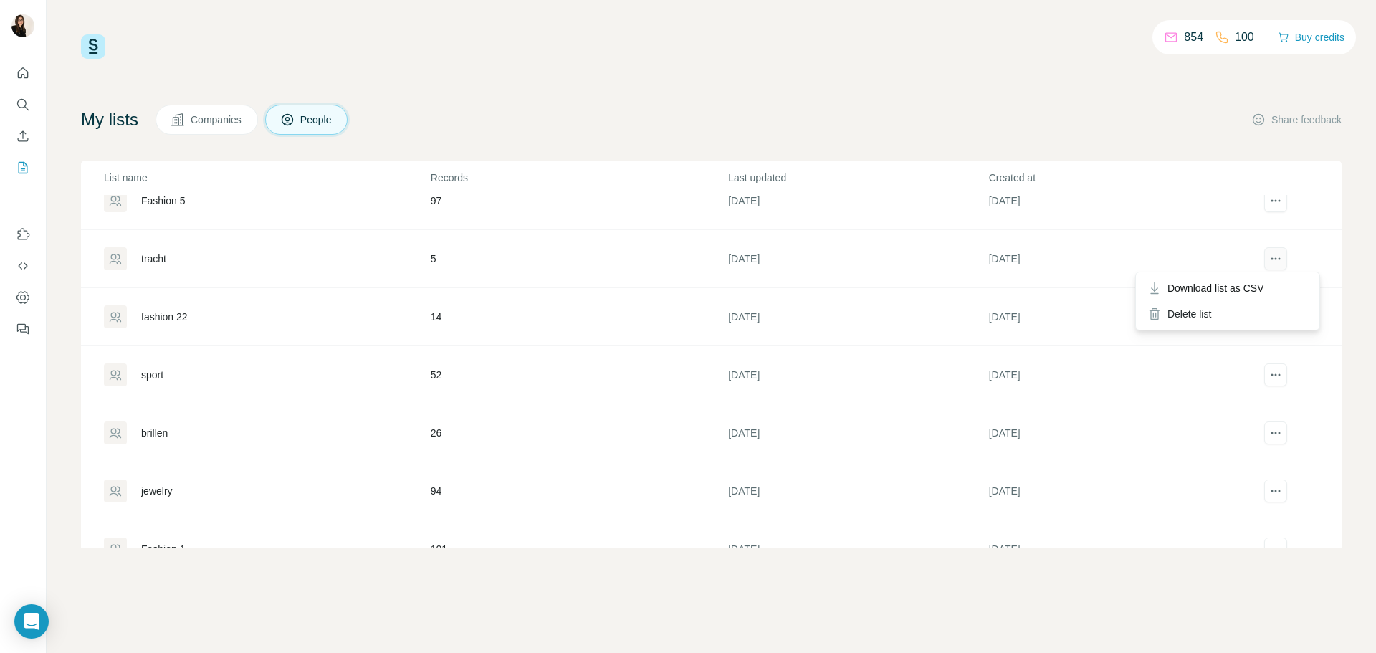
click at [1269, 266] on button "actions" at bounding box center [1275, 258] width 23 height 23
click at [1210, 310] on div "Delete list" at bounding box center [1228, 314] width 178 height 26
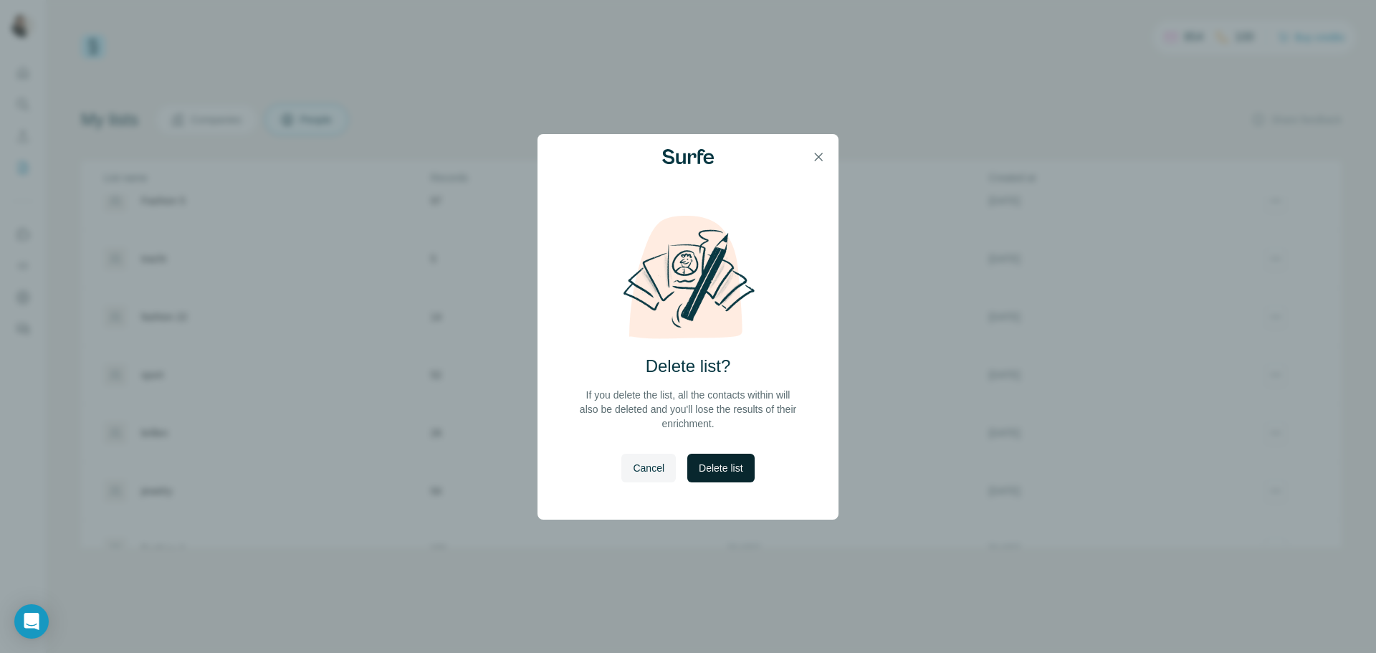
click at [746, 465] on button "Delete list" at bounding box center [720, 468] width 67 height 29
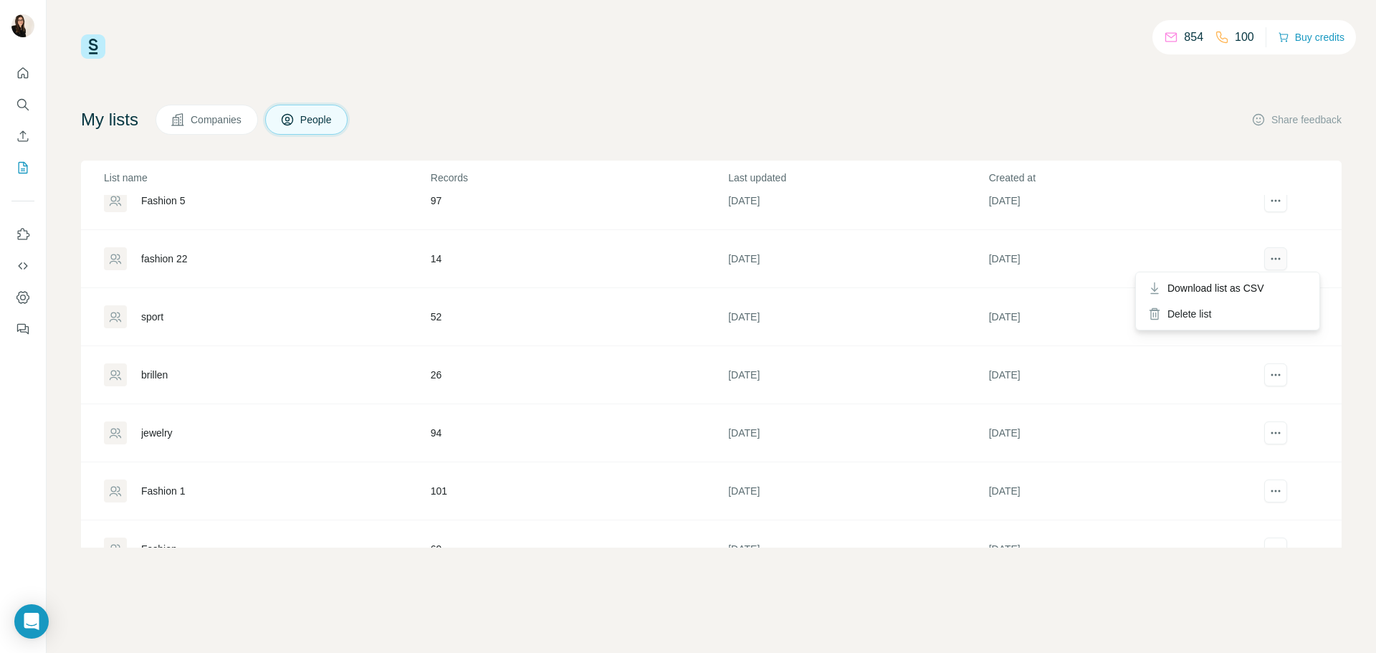
click at [1269, 266] on button "actions" at bounding box center [1275, 258] width 23 height 23
click at [1198, 310] on div "Delete list" at bounding box center [1228, 314] width 178 height 26
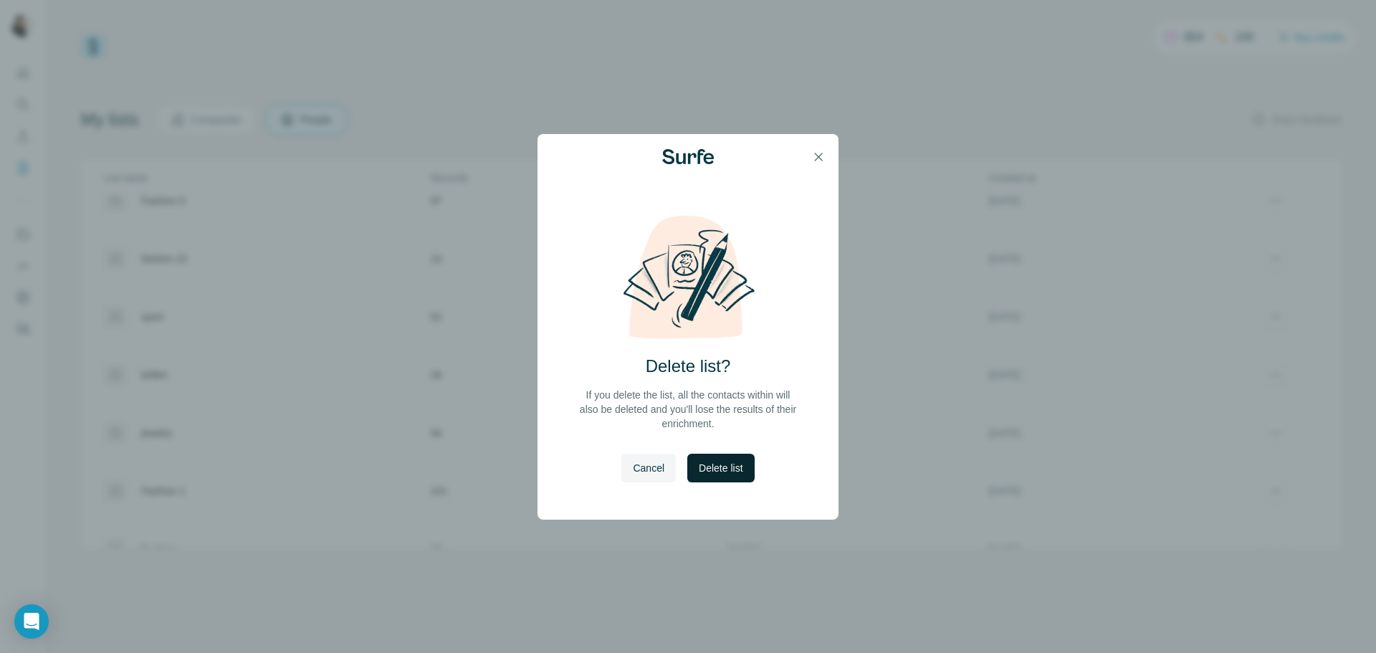
click at [710, 468] on span "Delete list" at bounding box center [721, 468] width 44 height 14
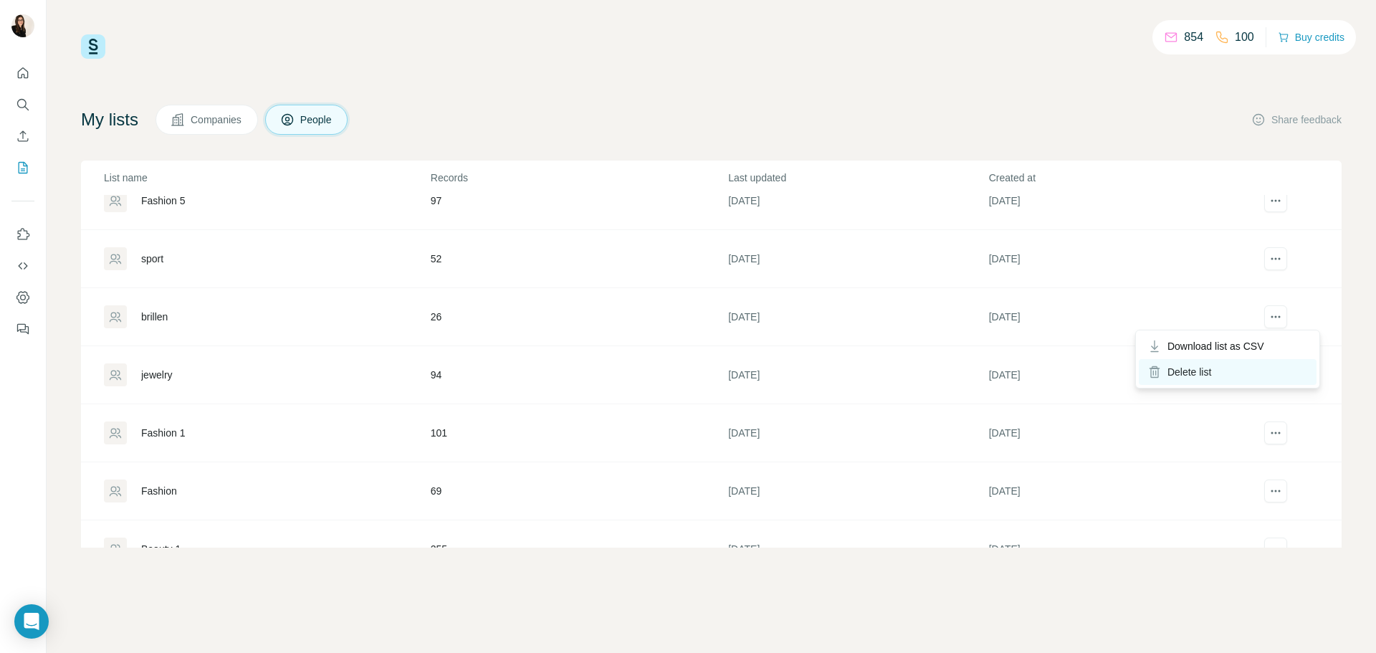
click at [1194, 371] on div "Delete list" at bounding box center [1228, 372] width 178 height 26
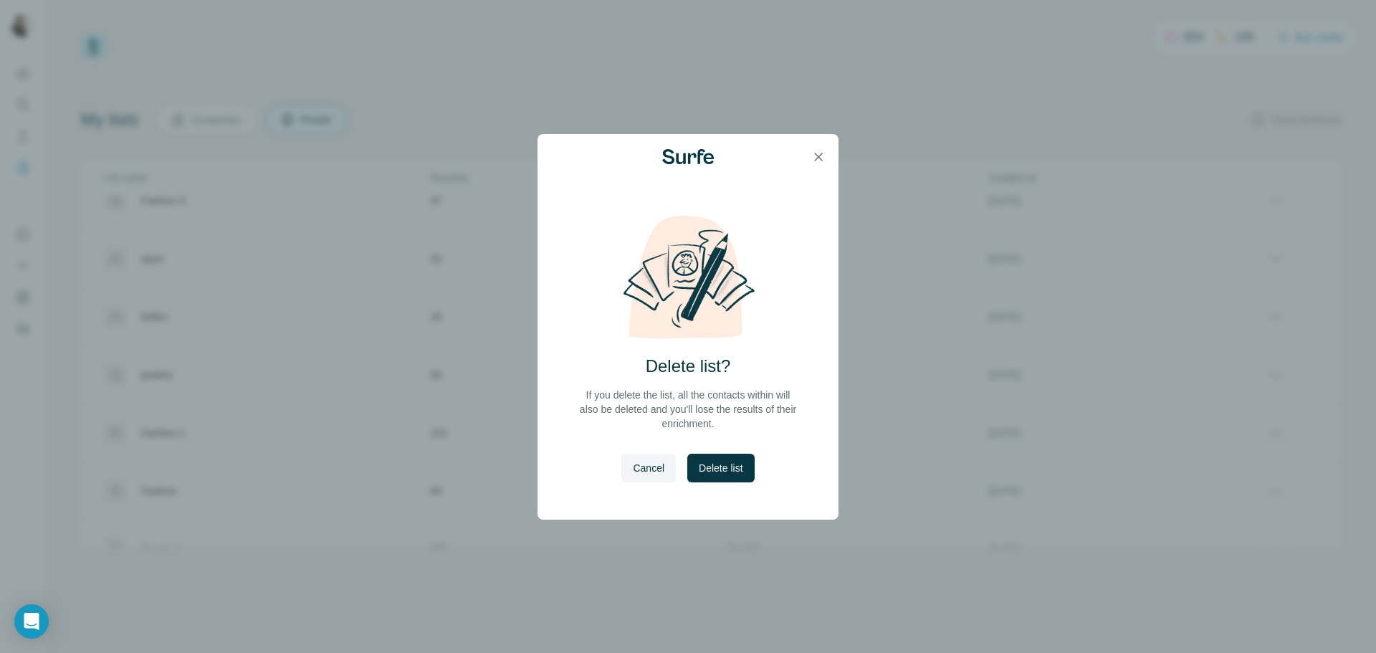
click at [748, 465] on button "Delete list" at bounding box center [720, 468] width 67 height 29
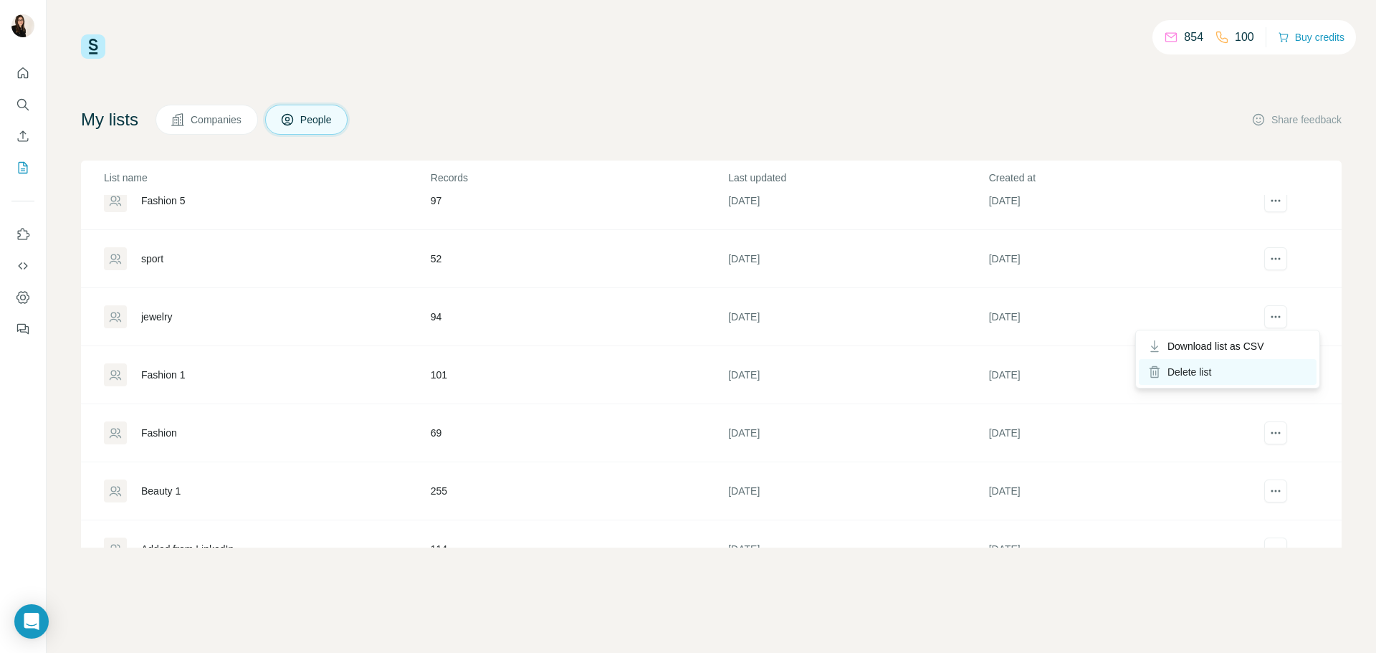
click at [1201, 374] on div "Delete list" at bounding box center [1228, 372] width 178 height 26
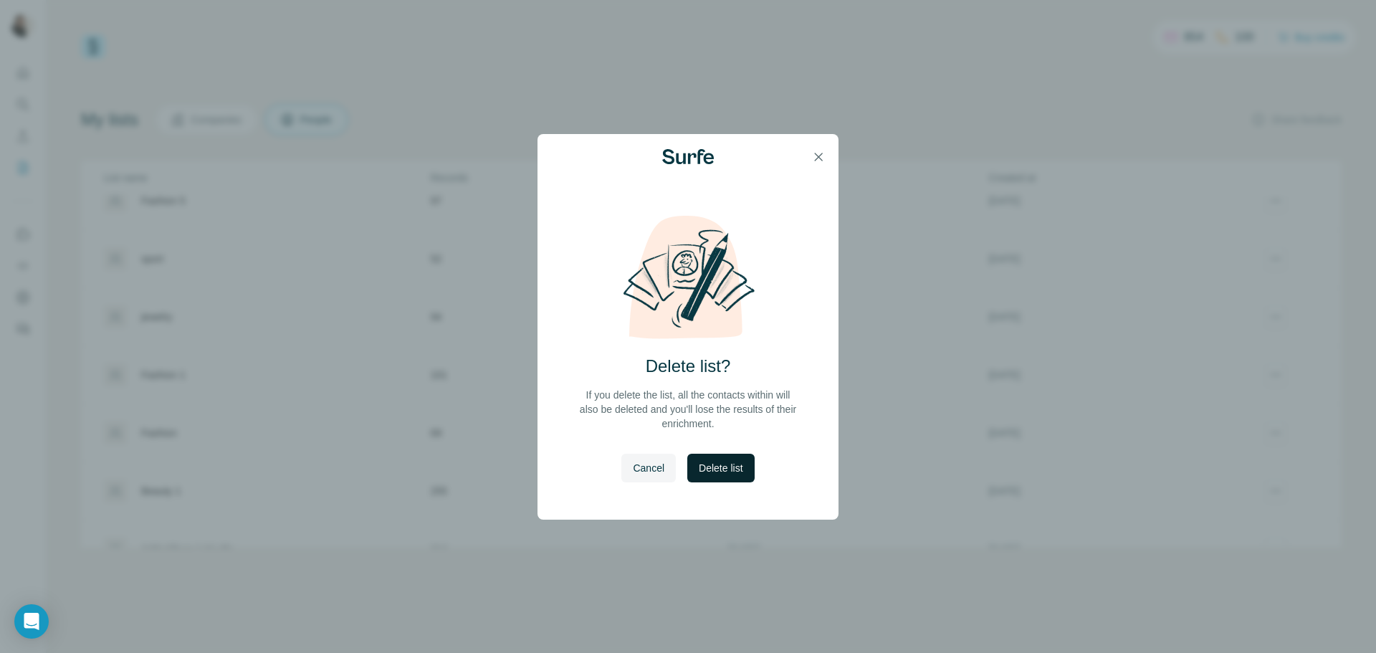
click at [713, 463] on span "Delete list" at bounding box center [721, 468] width 44 height 14
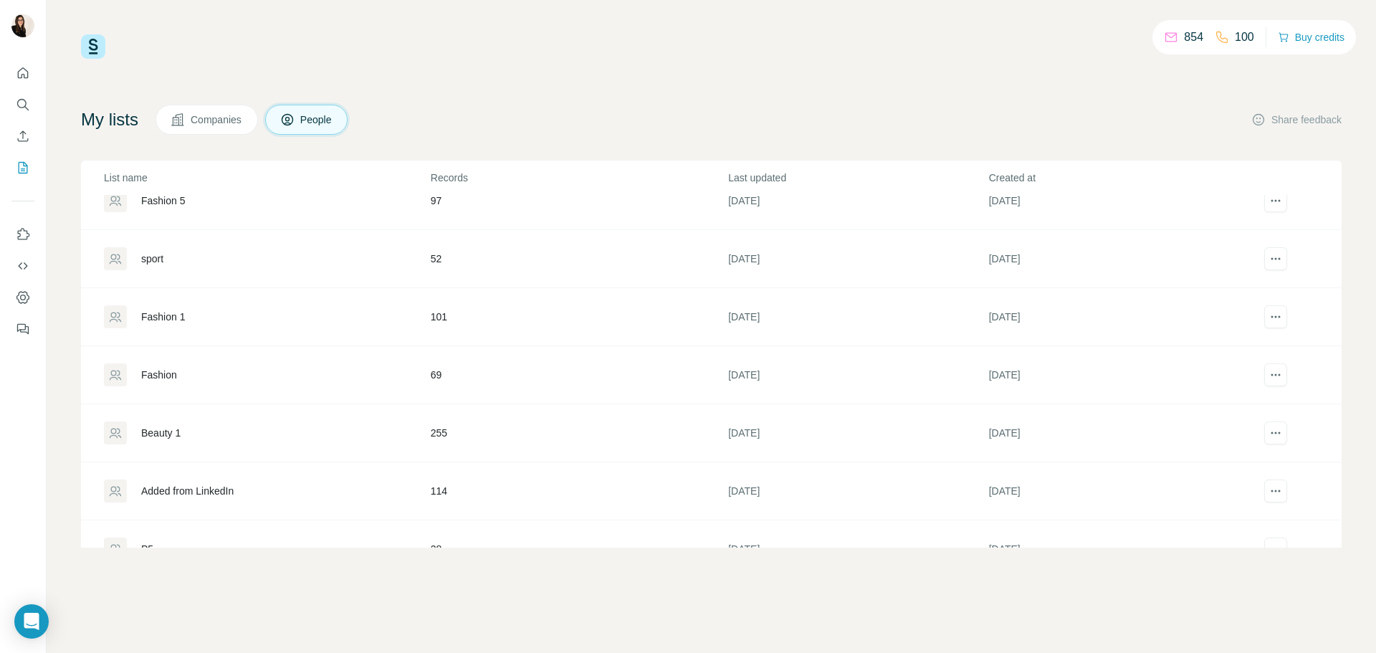
click at [430, 260] on td "52" at bounding box center [578, 259] width 297 height 58
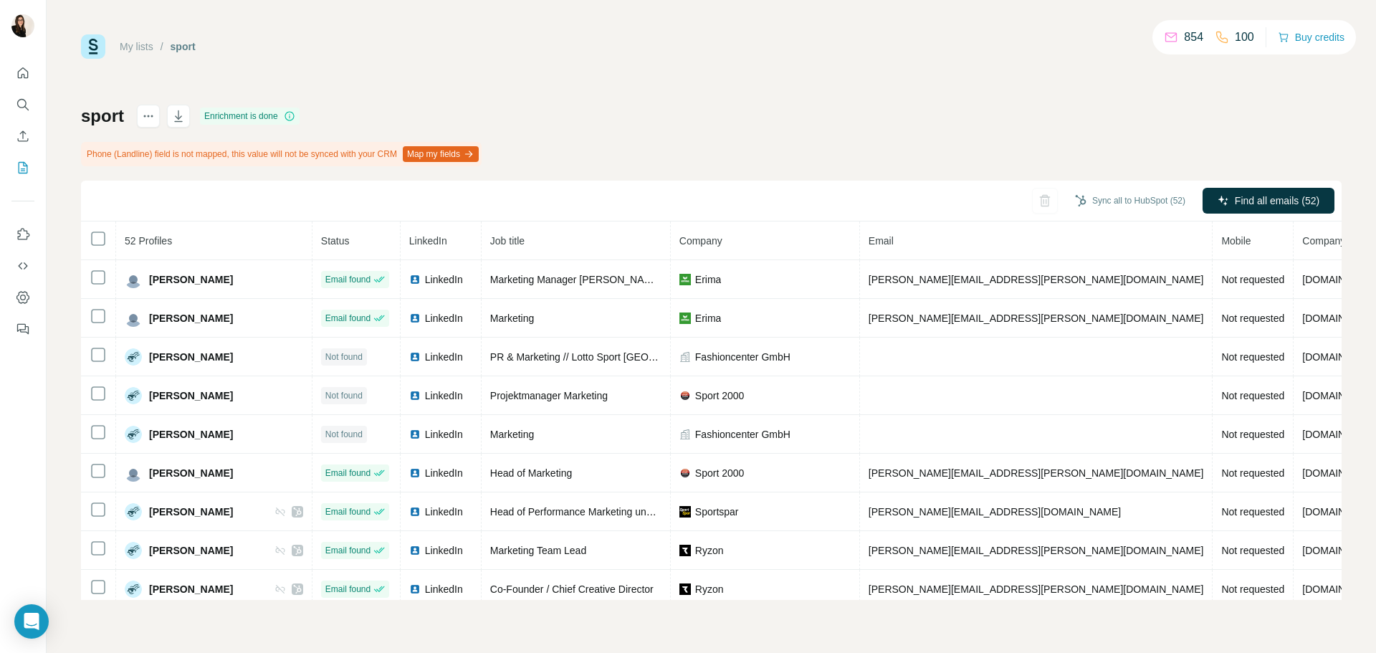
click at [822, 128] on div "sport Enrichment is done Phone (Landline) field is not mapped, this value will …" at bounding box center [711, 352] width 1261 height 495
click at [457, 133] on div "sport Enrichment is done Phone (Landline) field is not mapped, this value will …" at bounding box center [711, 352] width 1261 height 495
